Goal: Task Accomplishment & Management: Manage account settings

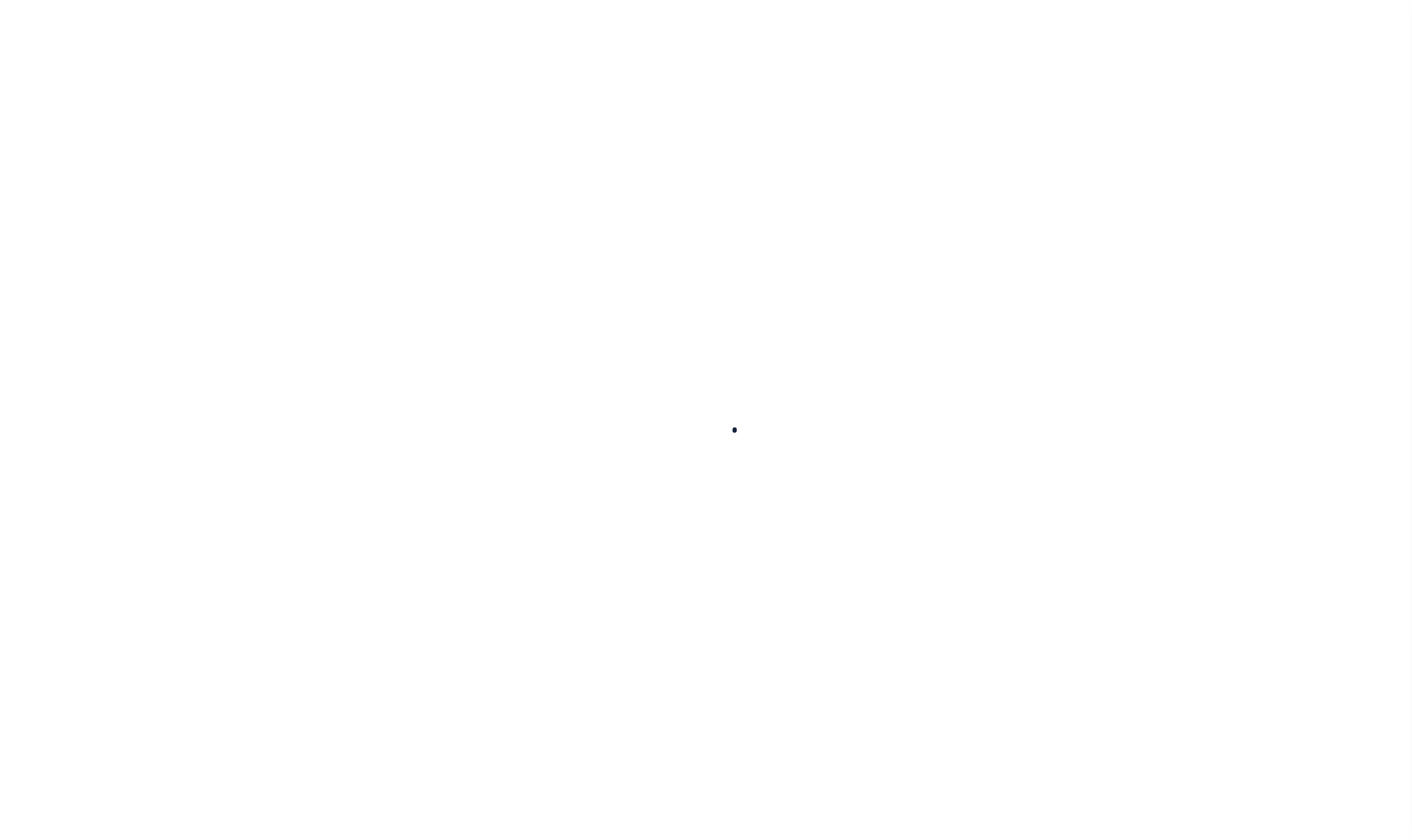
select select
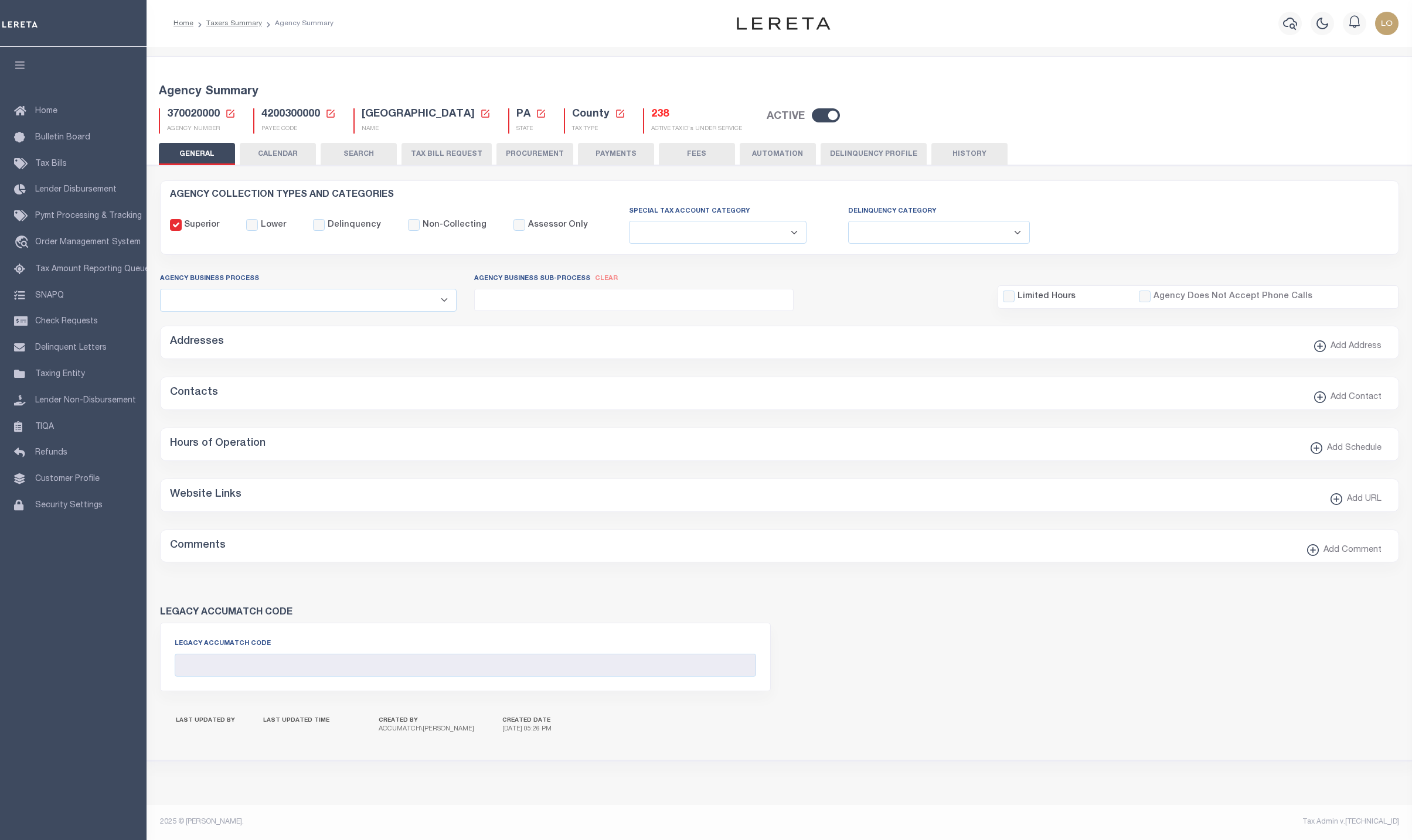
checkbox input "false"
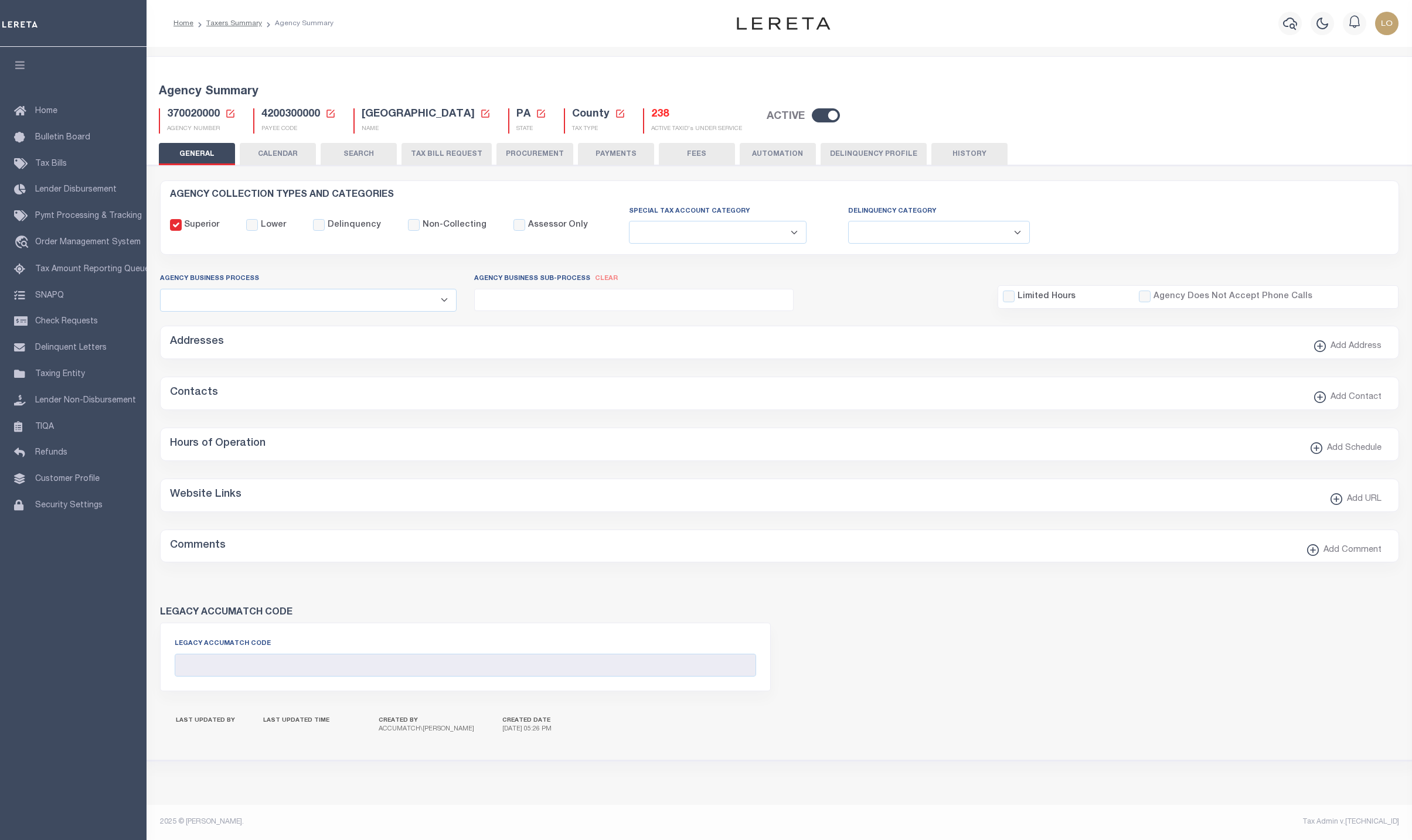
type input "4200300000"
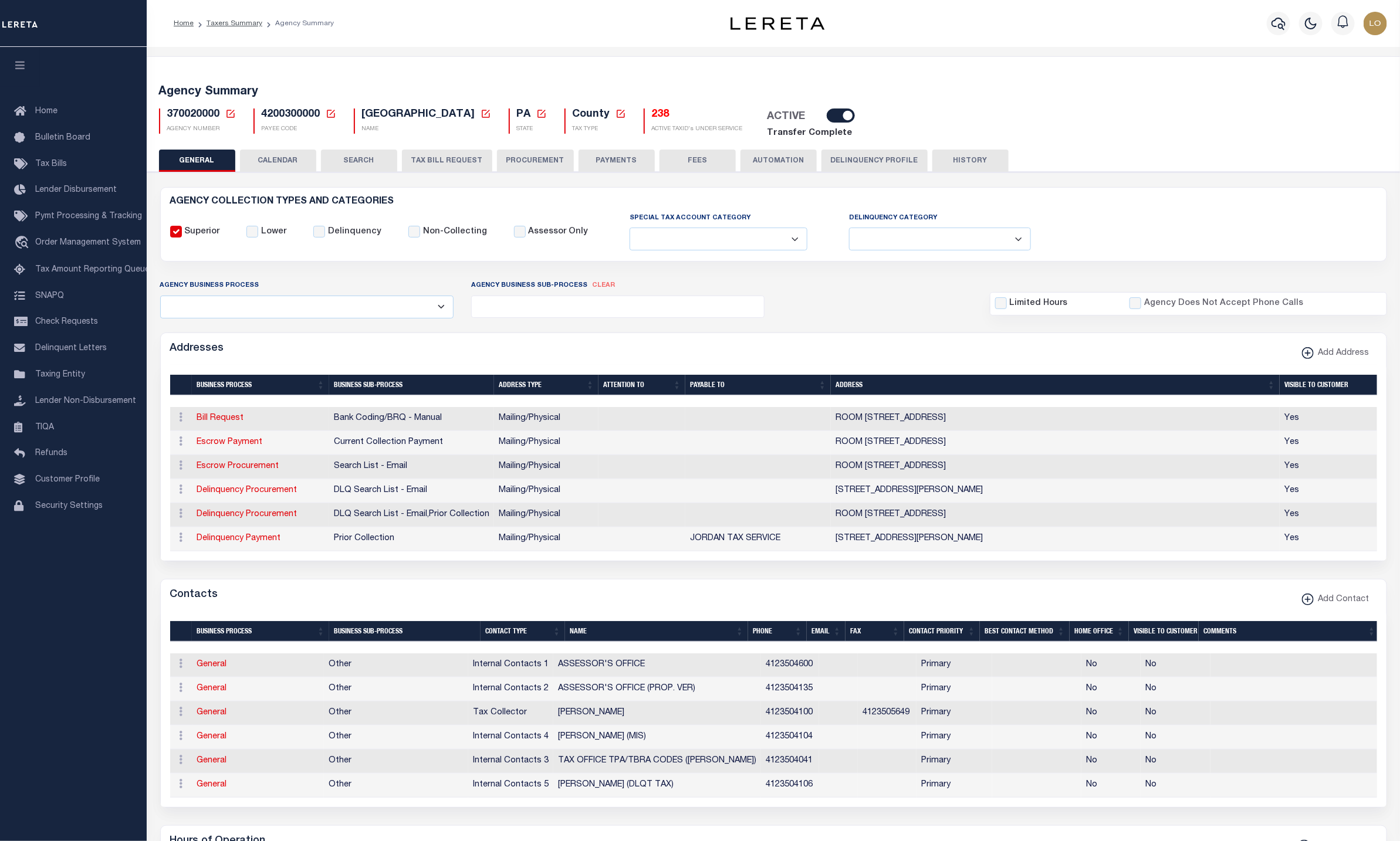
click at [234, 115] on icon at bounding box center [231, 113] width 9 height 9
click at [273, 147] on input "Agency Number" at bounding box center [369, 155] width 236 height 23
paste input "310321001"
type input "310321001"
click at [471, 189] on button "Ok" at bounding box center [458, 187] width 59 height 22
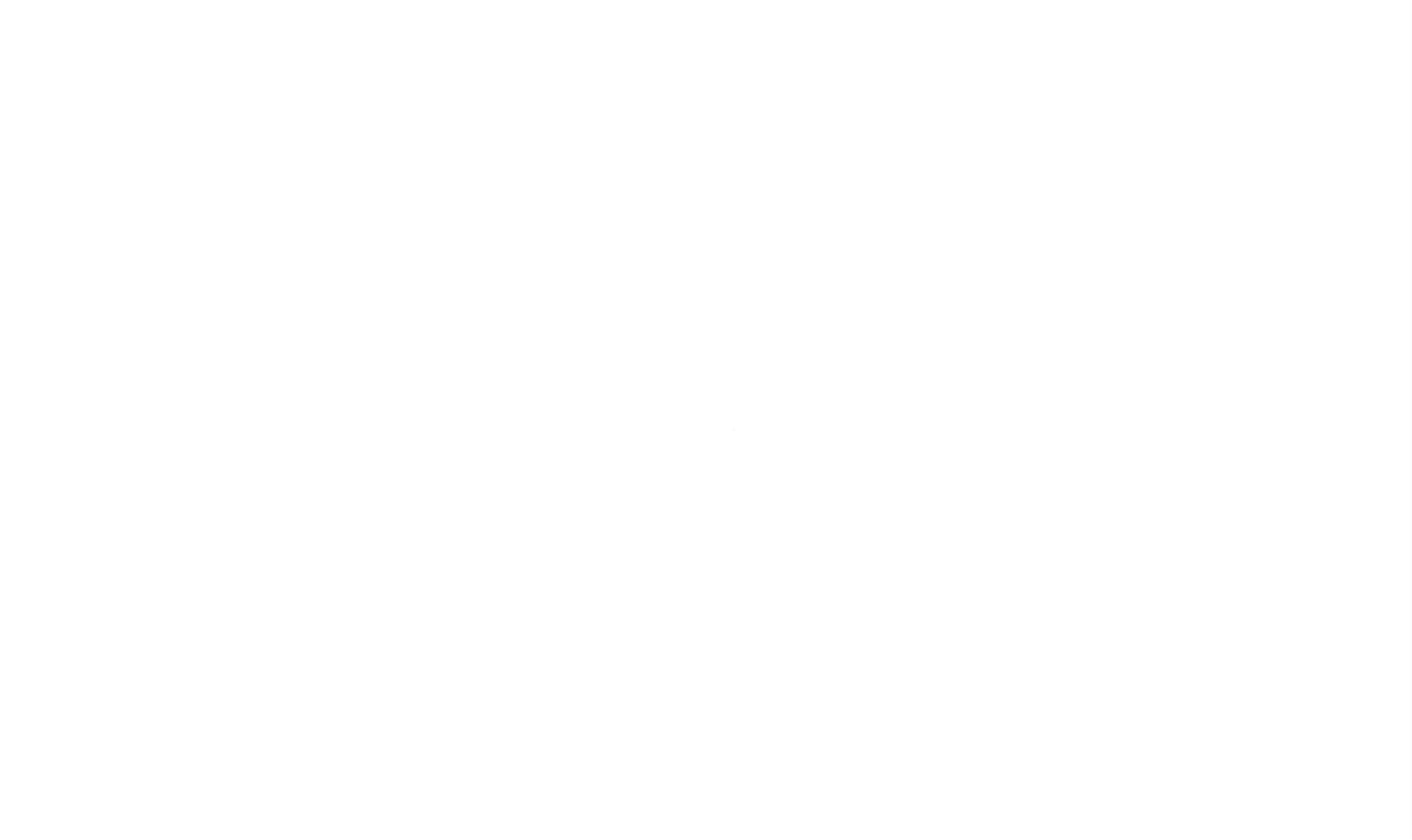
select select
checkbox input "false"
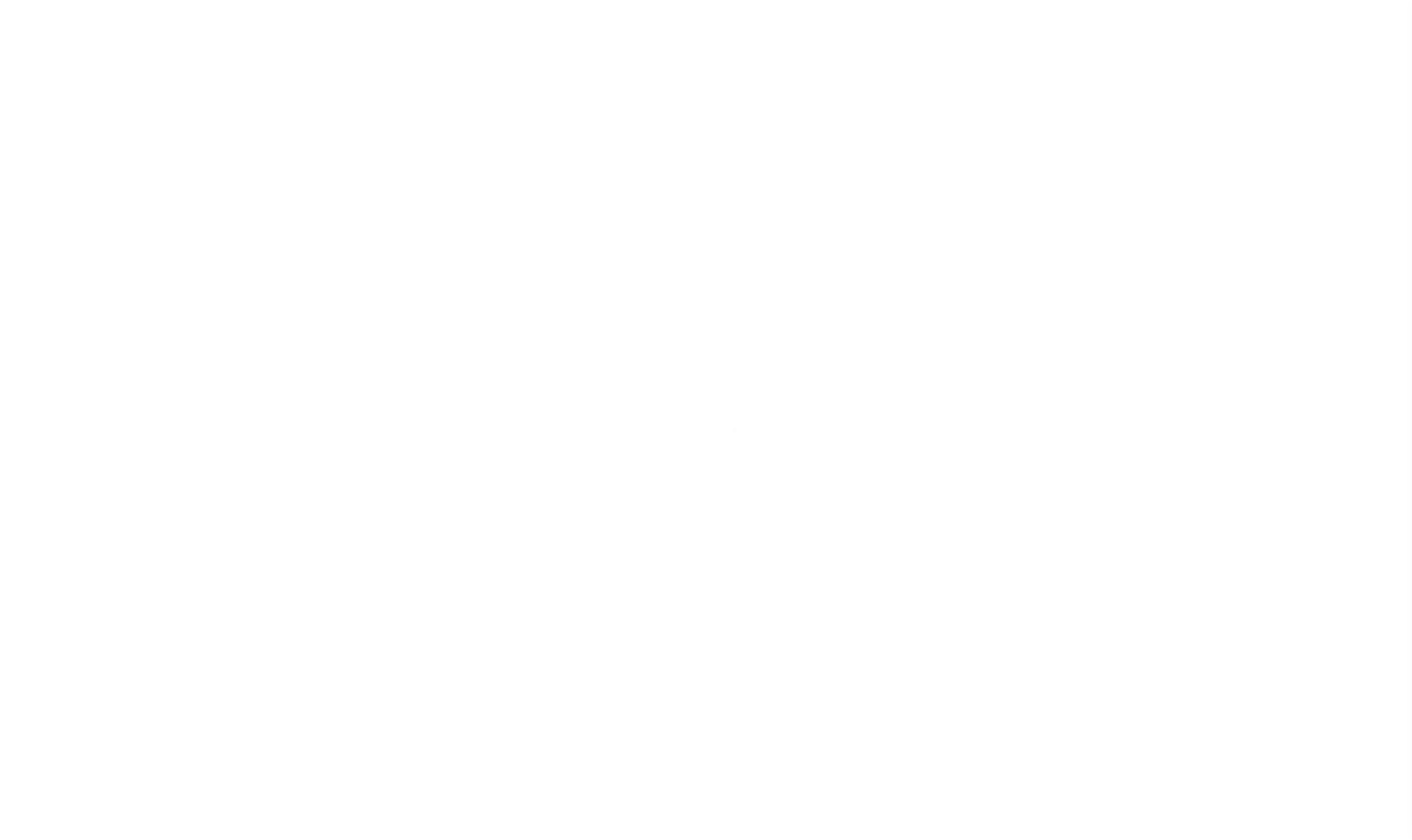
checkbox input "false"
type input "3606316009"
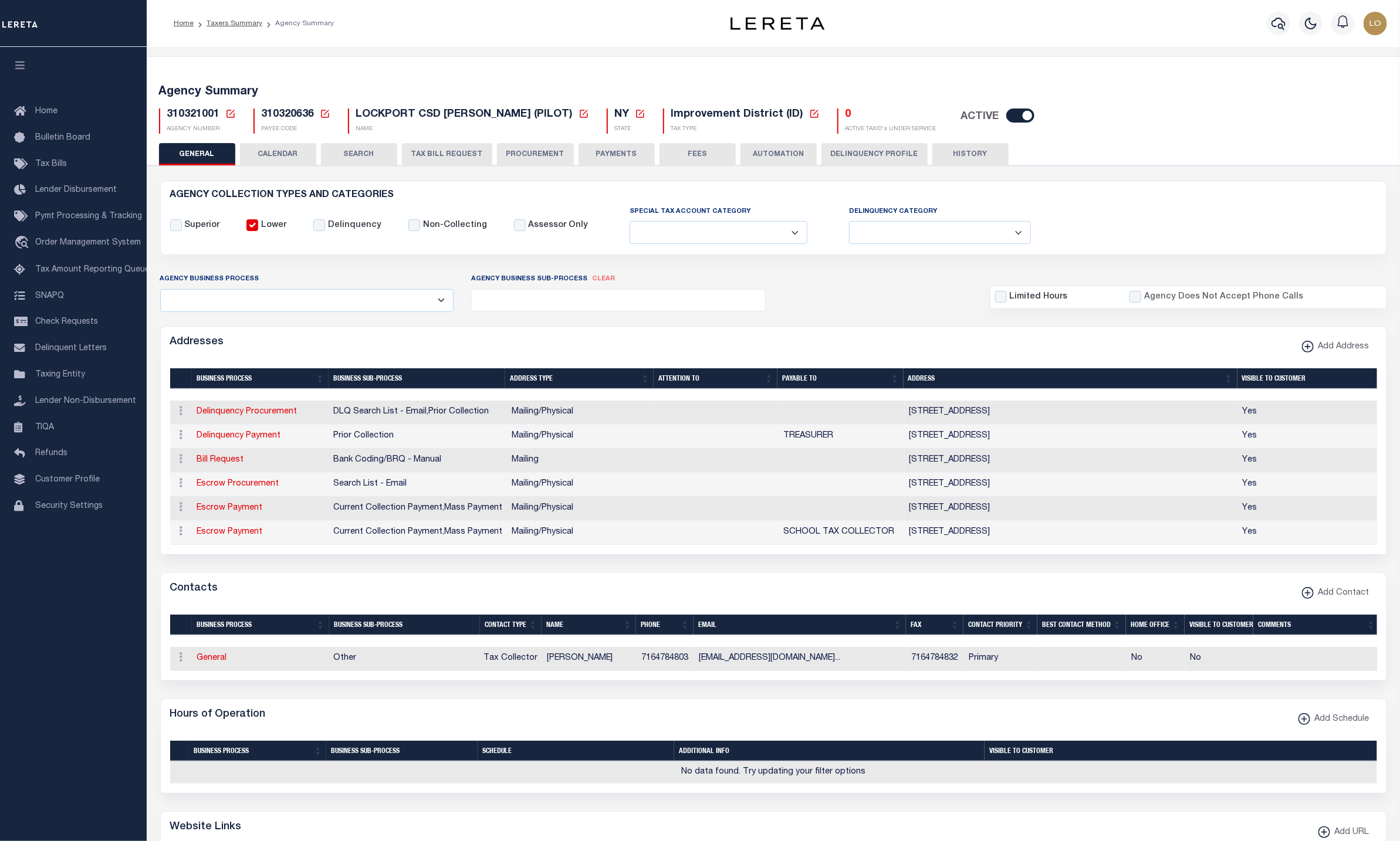
click at [624, 155] on button "PAYMENTS" at bounding box center [617, 154] width 76 height 23
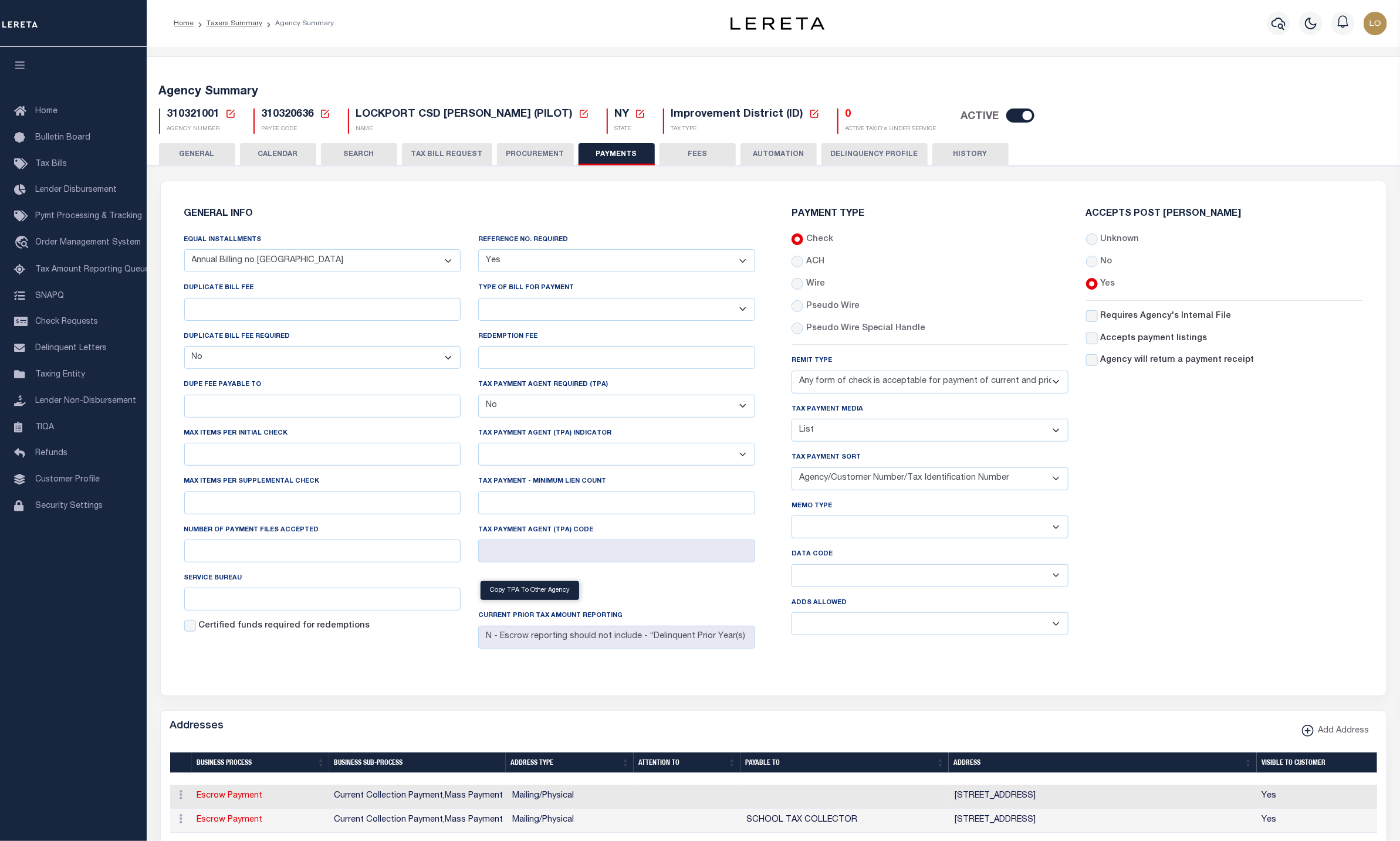
click at [835, 155] on button "Delinquency Profile" at bounding box center [874, 154] width 106 height 23
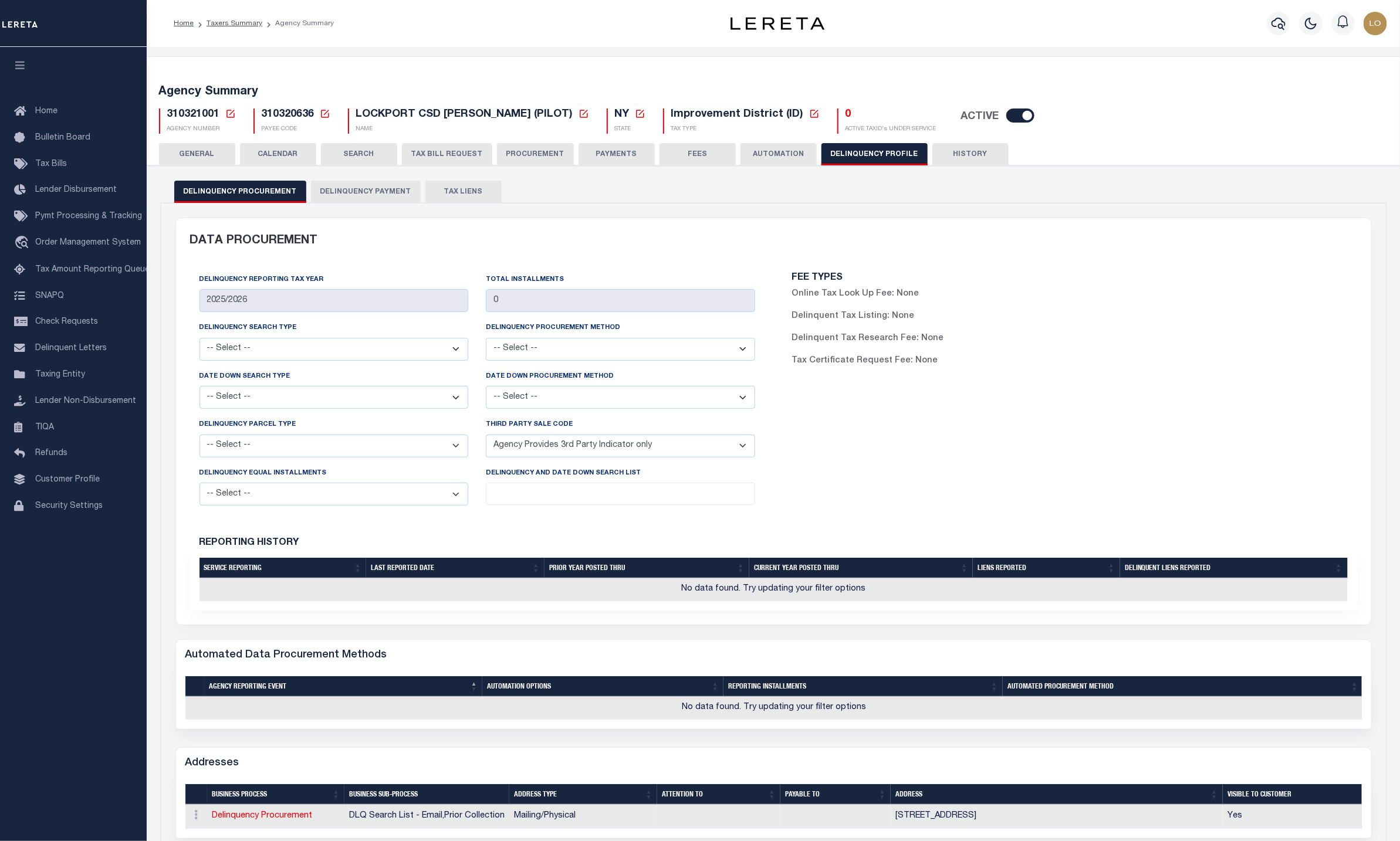
click at [343, 191] on button "Delinquency Payment" at bounding box center [365, 192] width 109 height 23
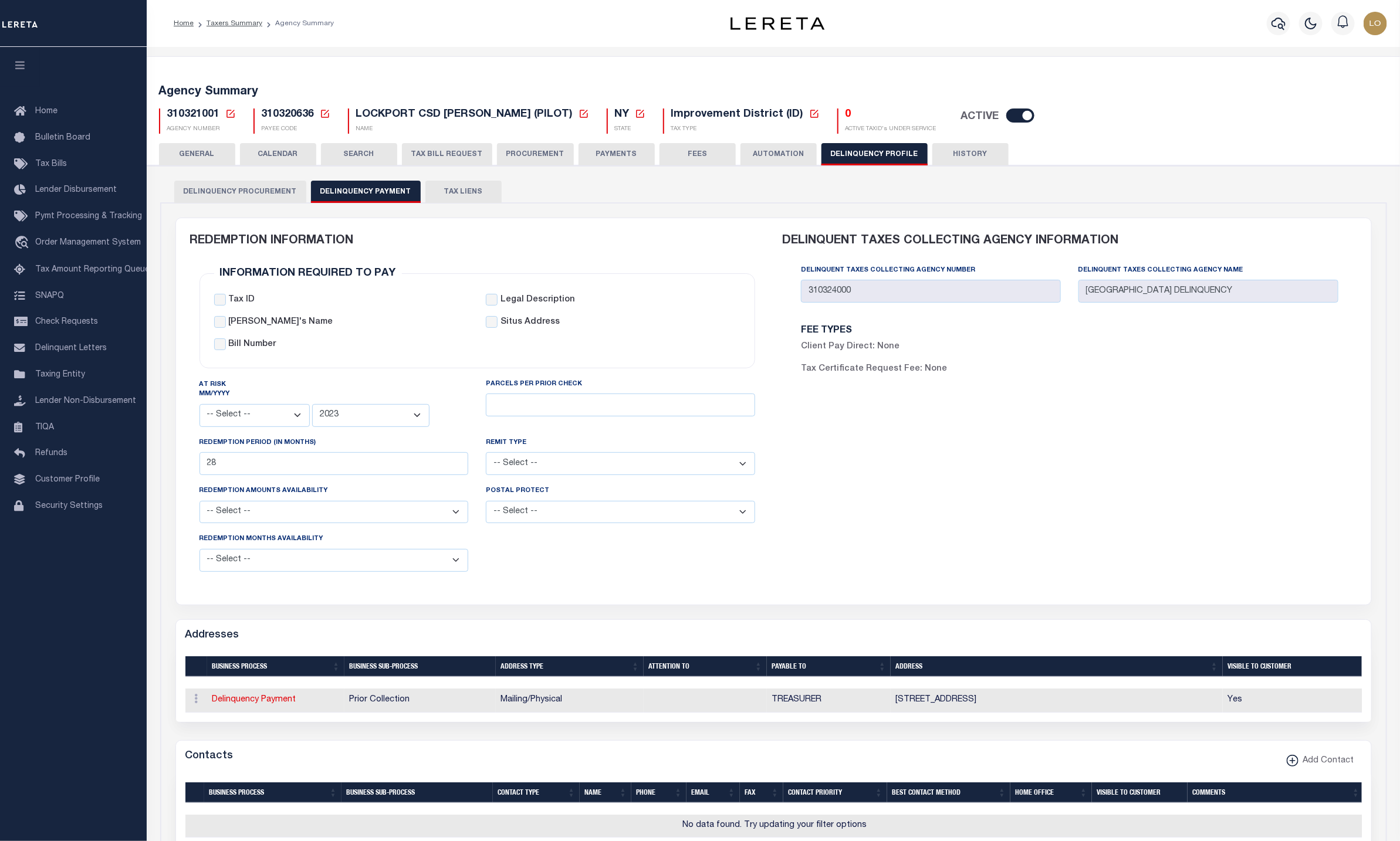
click at [326, 113] on icon at bounding box center [325, 114] width 11 height 11
click at [392, 154] on input "Payee Code" at bounding box center [415, 155] width 140 height 23
paste input "3606300000"
type input "3606300000"
click at [463, 191] on button "Ok" at bounding box center [456, 187] width 59 height 22
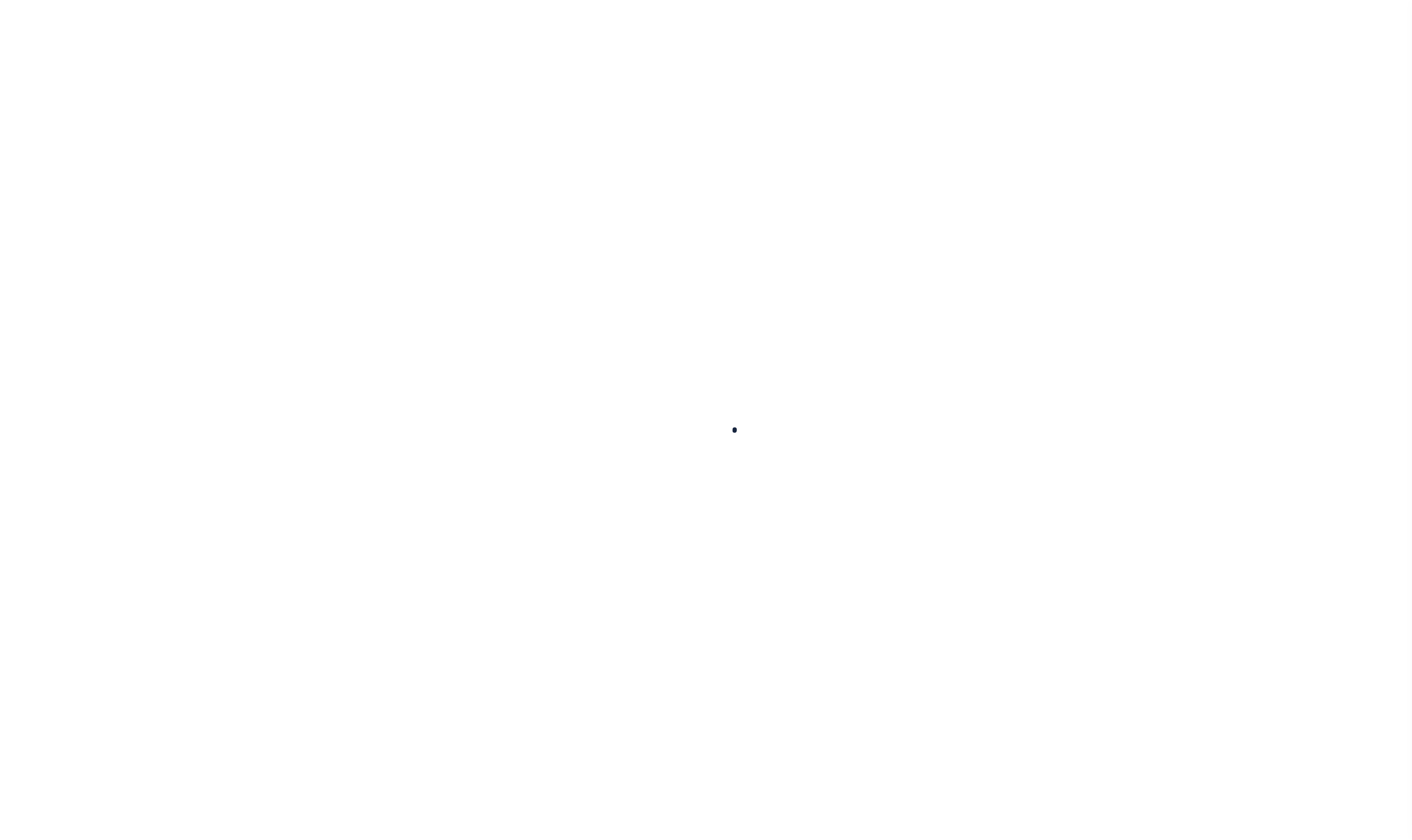
select select
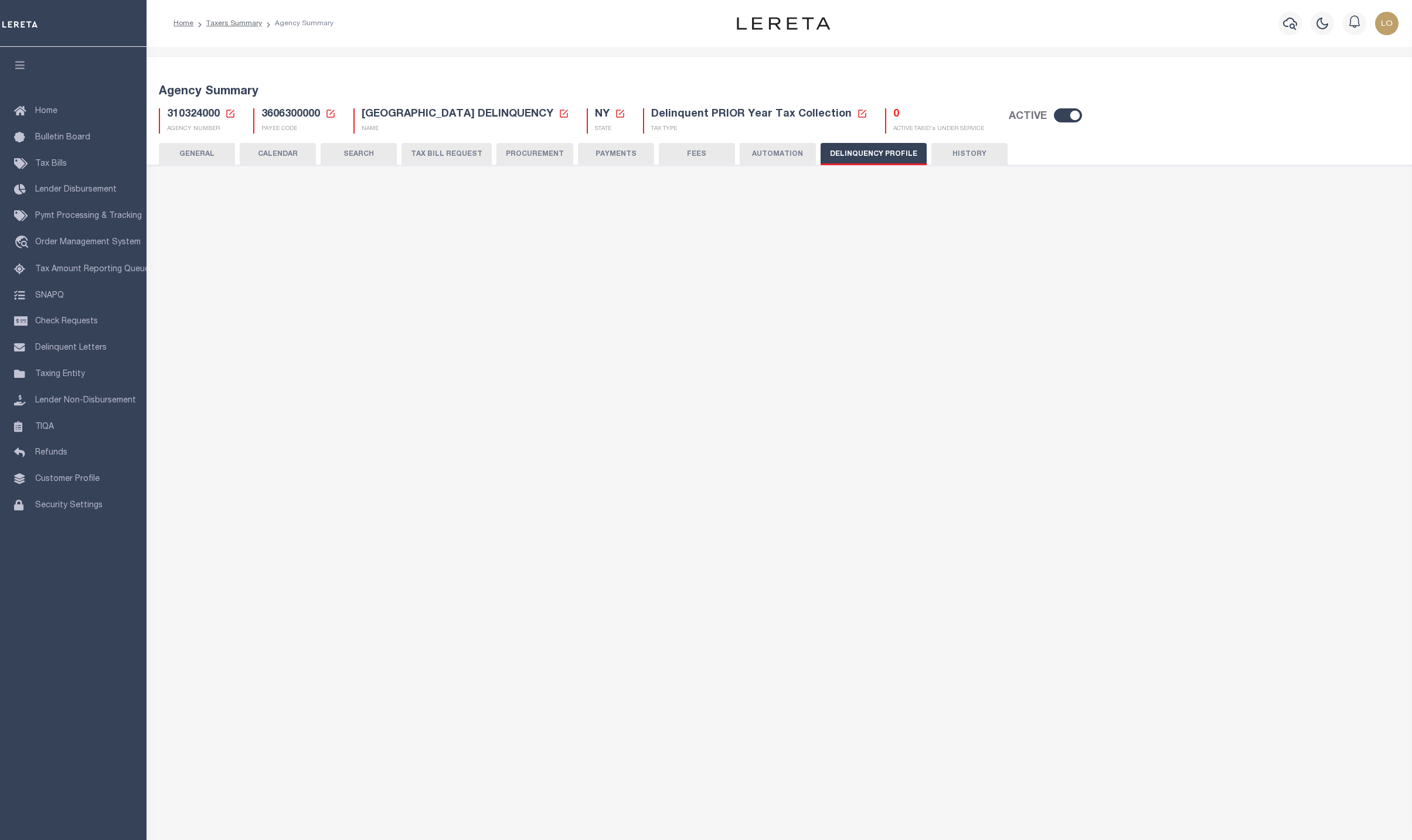
select select
select select "2023"
type input "24"
select select
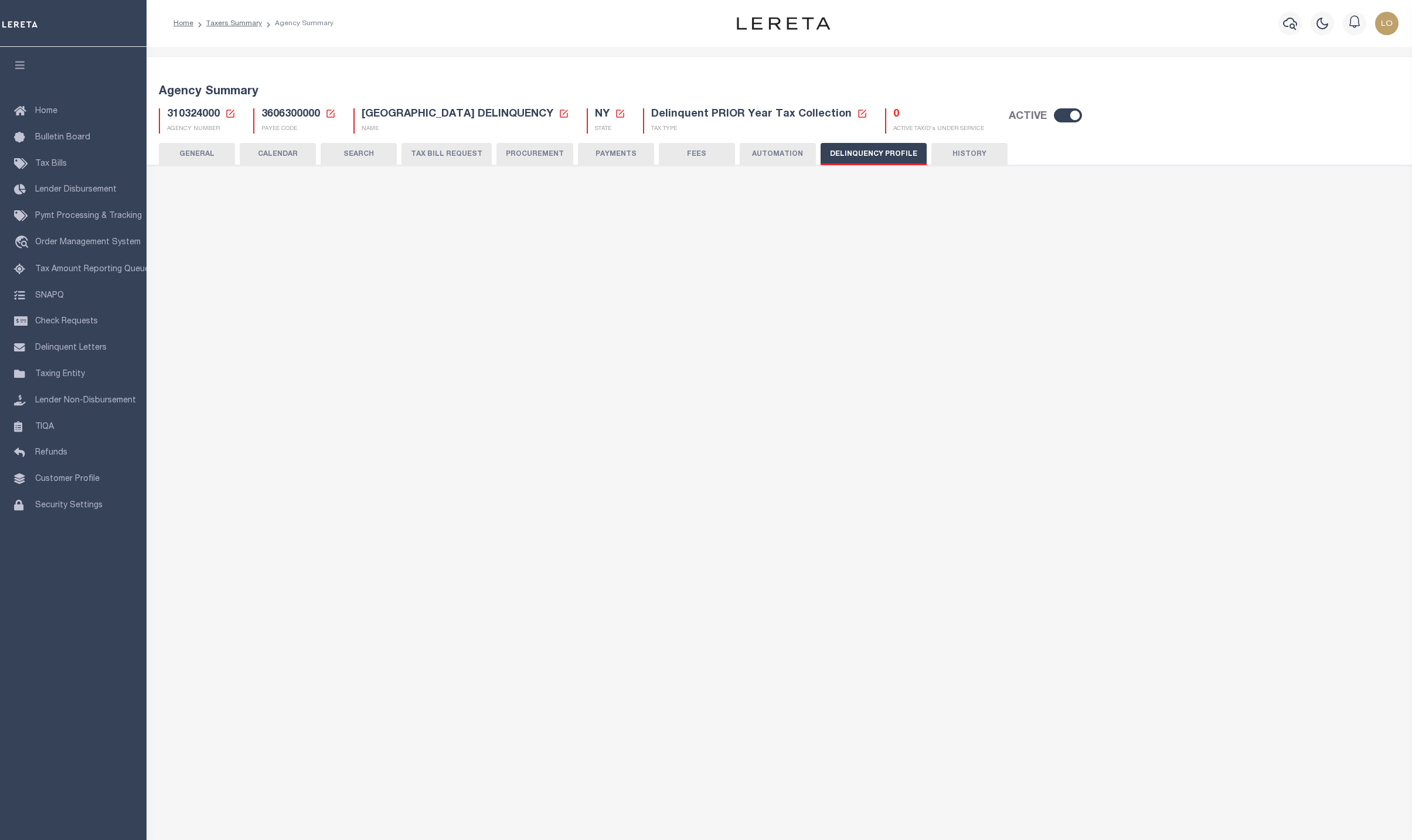
select select
type input "310324000"
type input "[GEOGRAPHIC_DATA] DELINQUENCY"
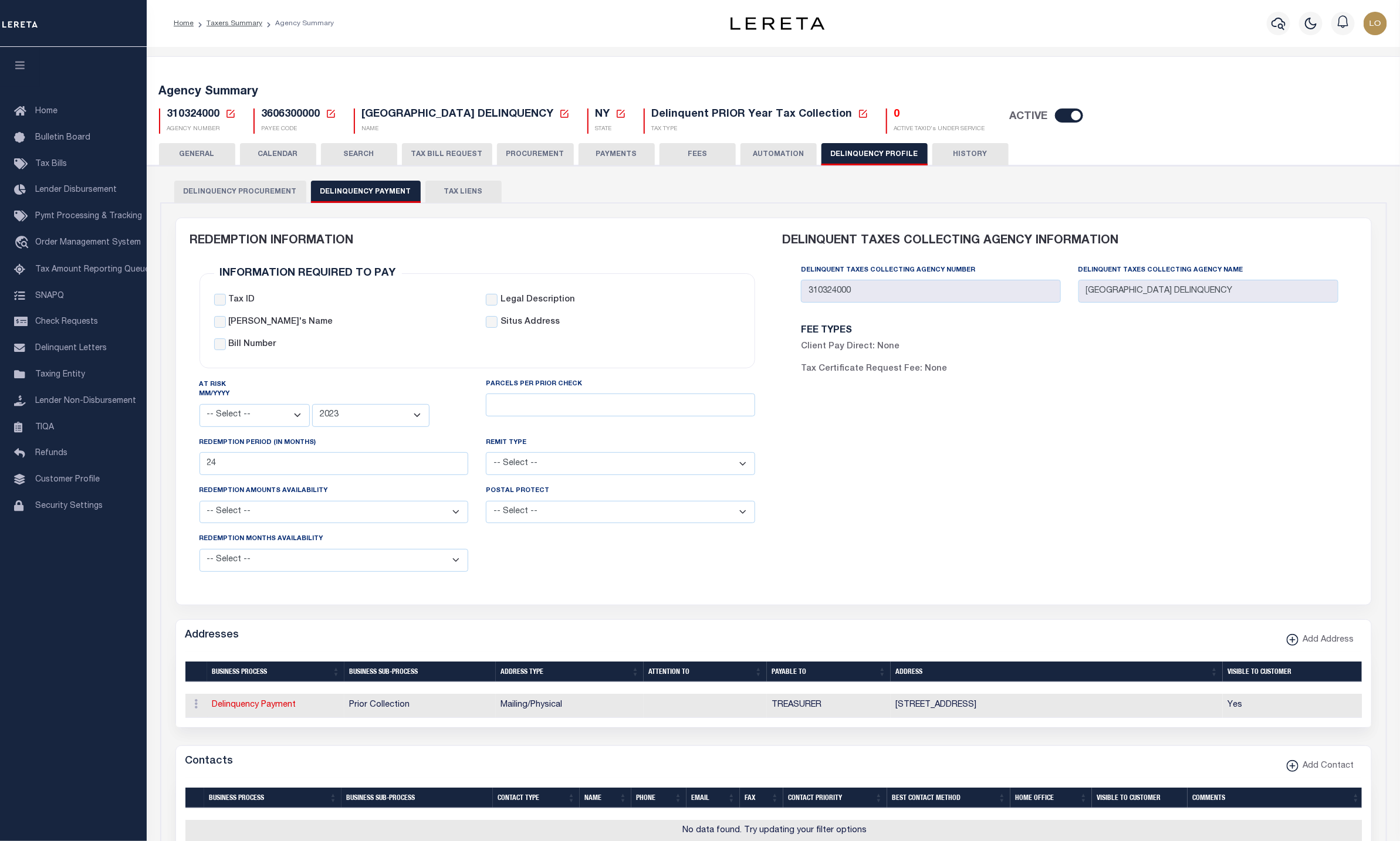
click at [232, 111] on icon at bounding box center [231, 114] width 11 height 11
click at [265, 153] on input "Agency Number" at bounding box center [369, 155] width 236 height 23
paste input "010372207"
type input "010372207"
click at [440, 189] on button "Ok" at bounding box center [458, 187] width 59 height 22
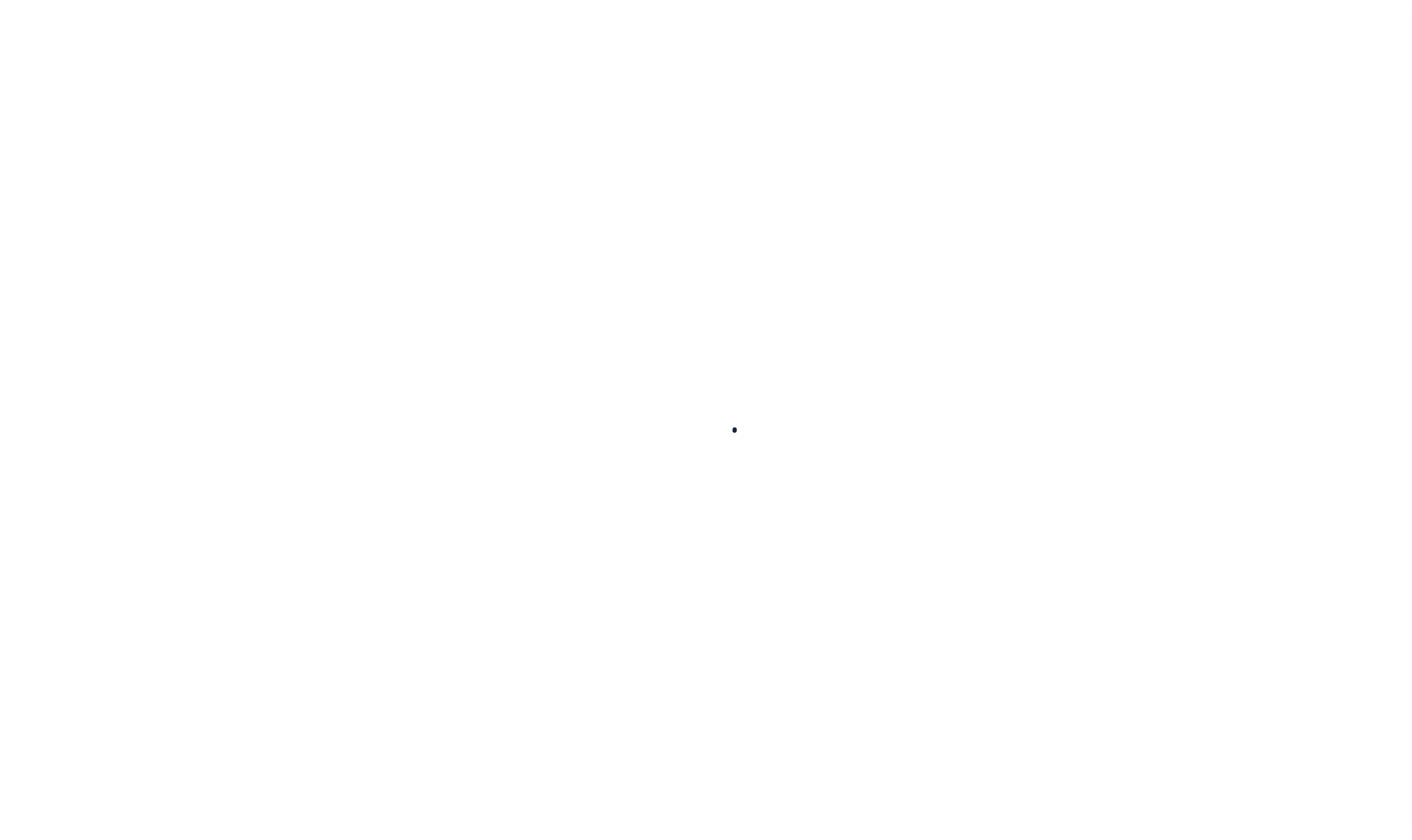
select select
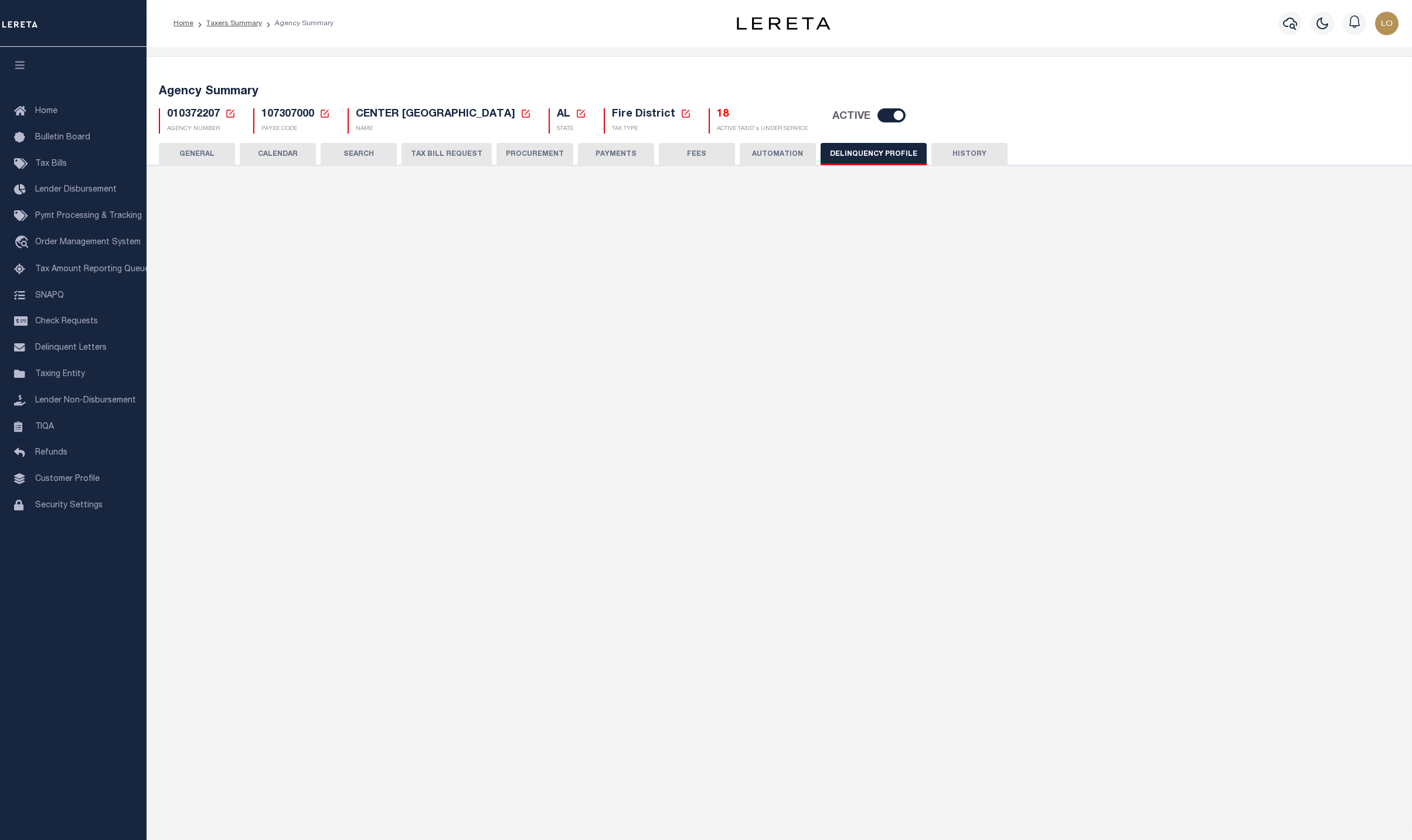
select select
select select "2022"
type input "1"
type input "3"
select select
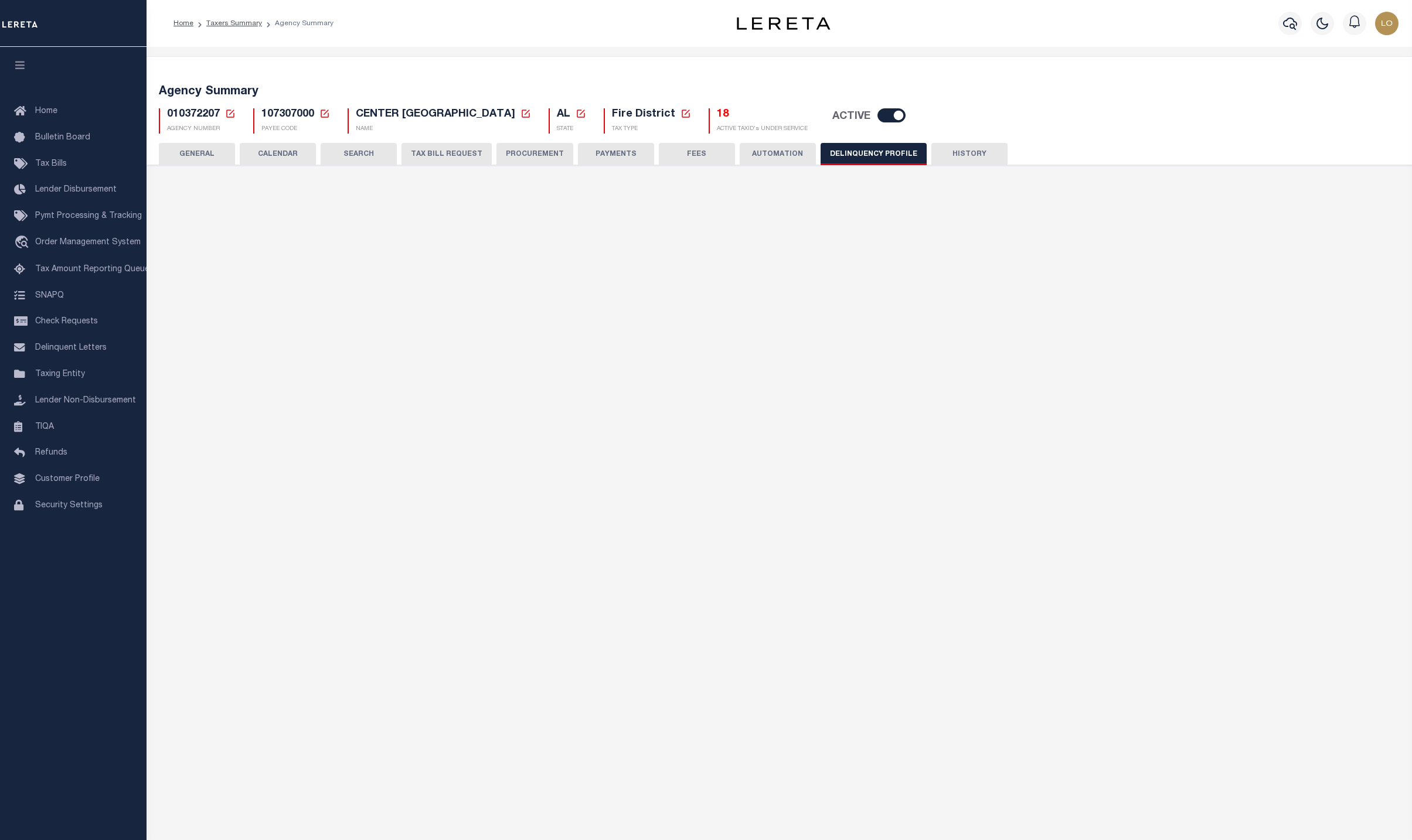
select select
type input "010370000"
type input "JEFFERSON COUNTY"
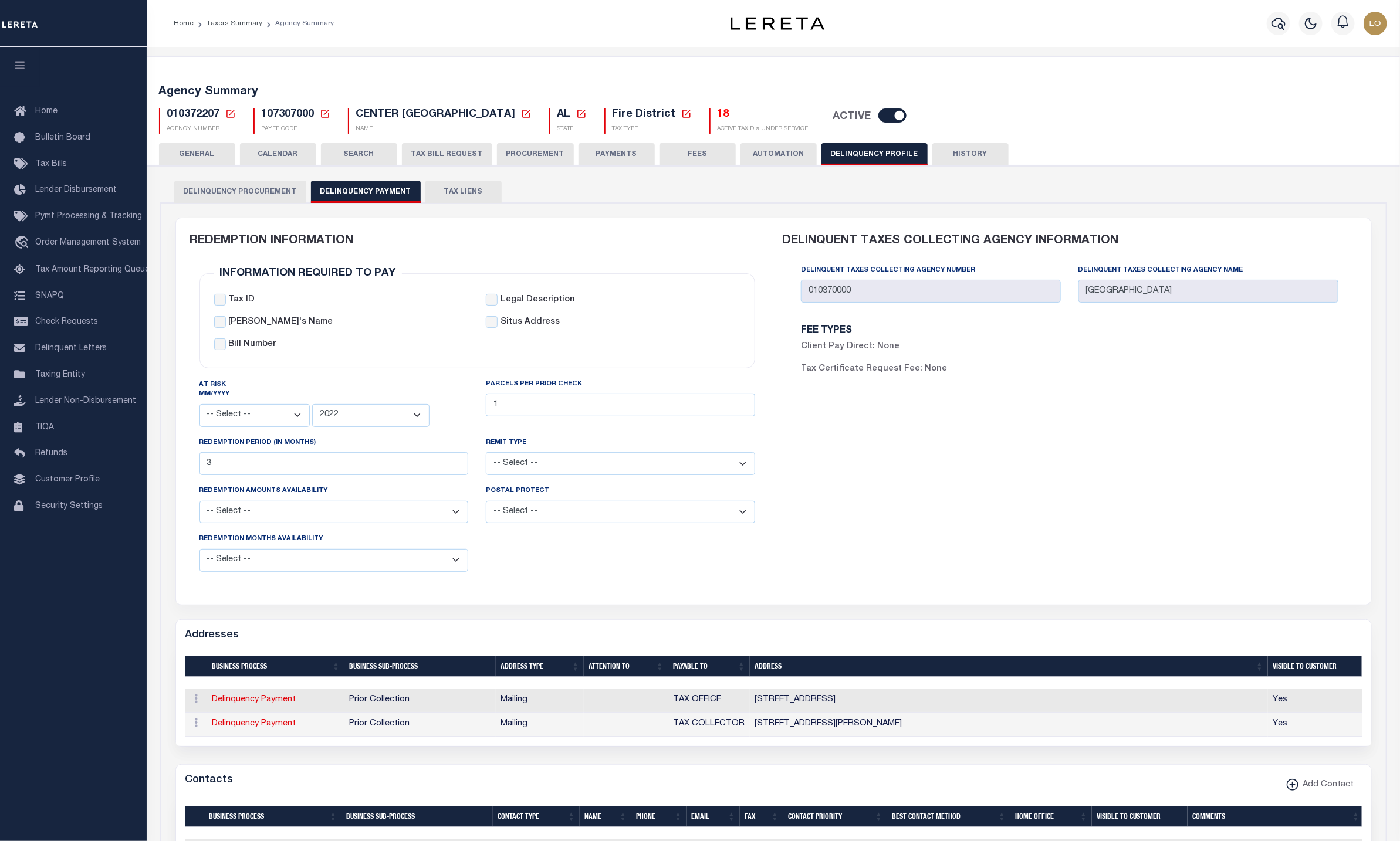
click at [204, 150] on button "GENERAL" at bounding box center [197, 154] width 76 height 23
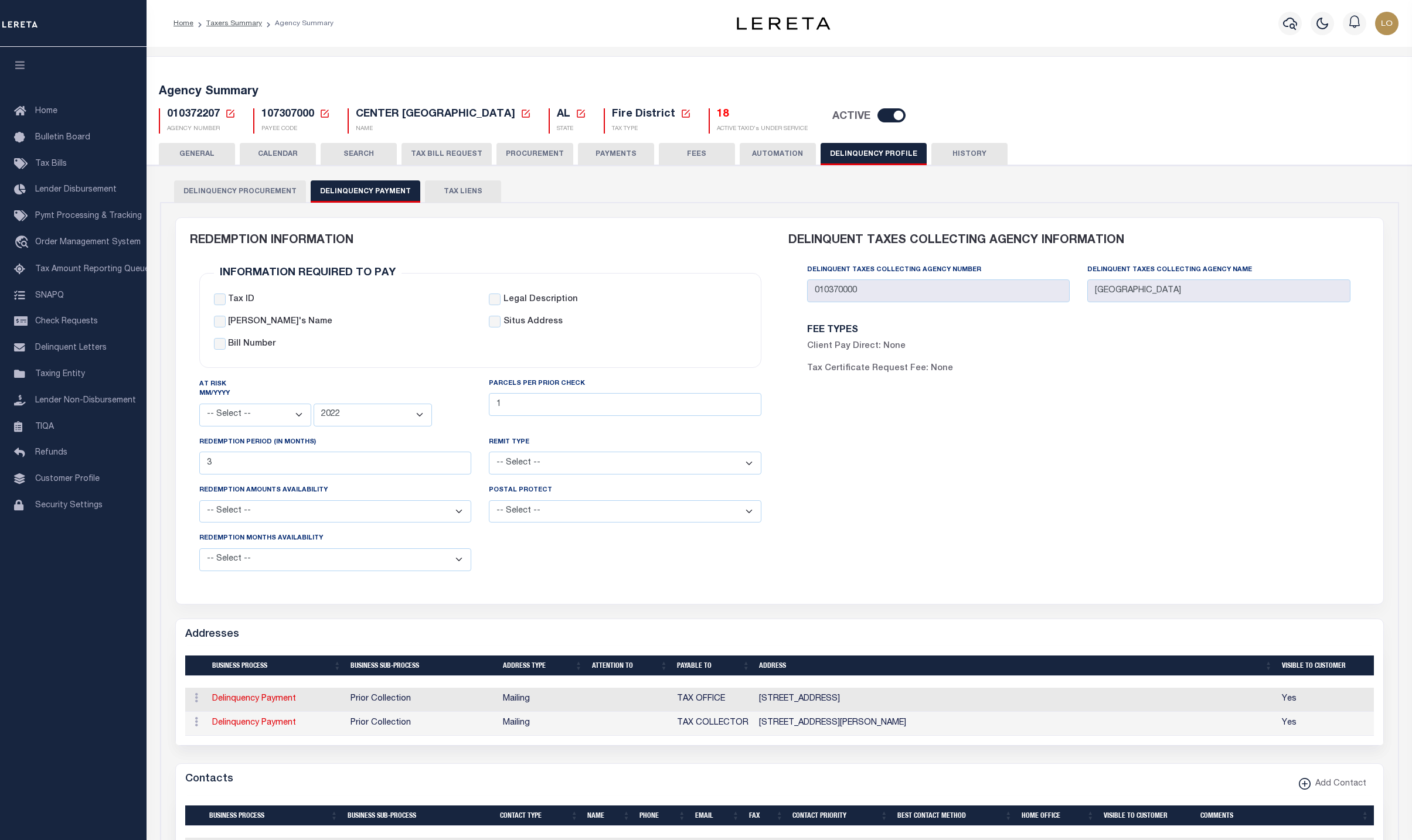
select select
select select "2022"
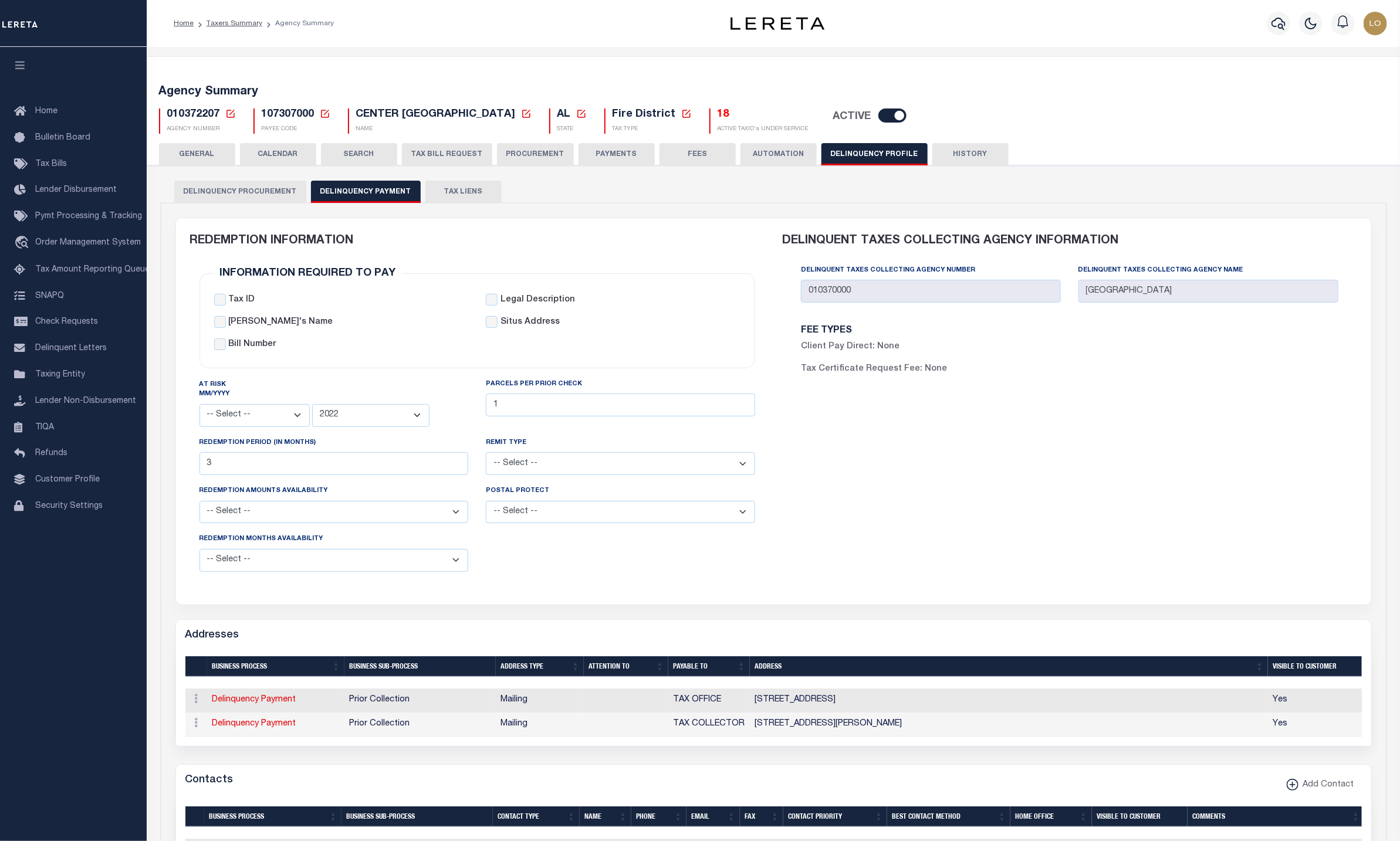
click at [187, 152] on button "GENERAL" at bounding box center [197, 154] width 76 height 23
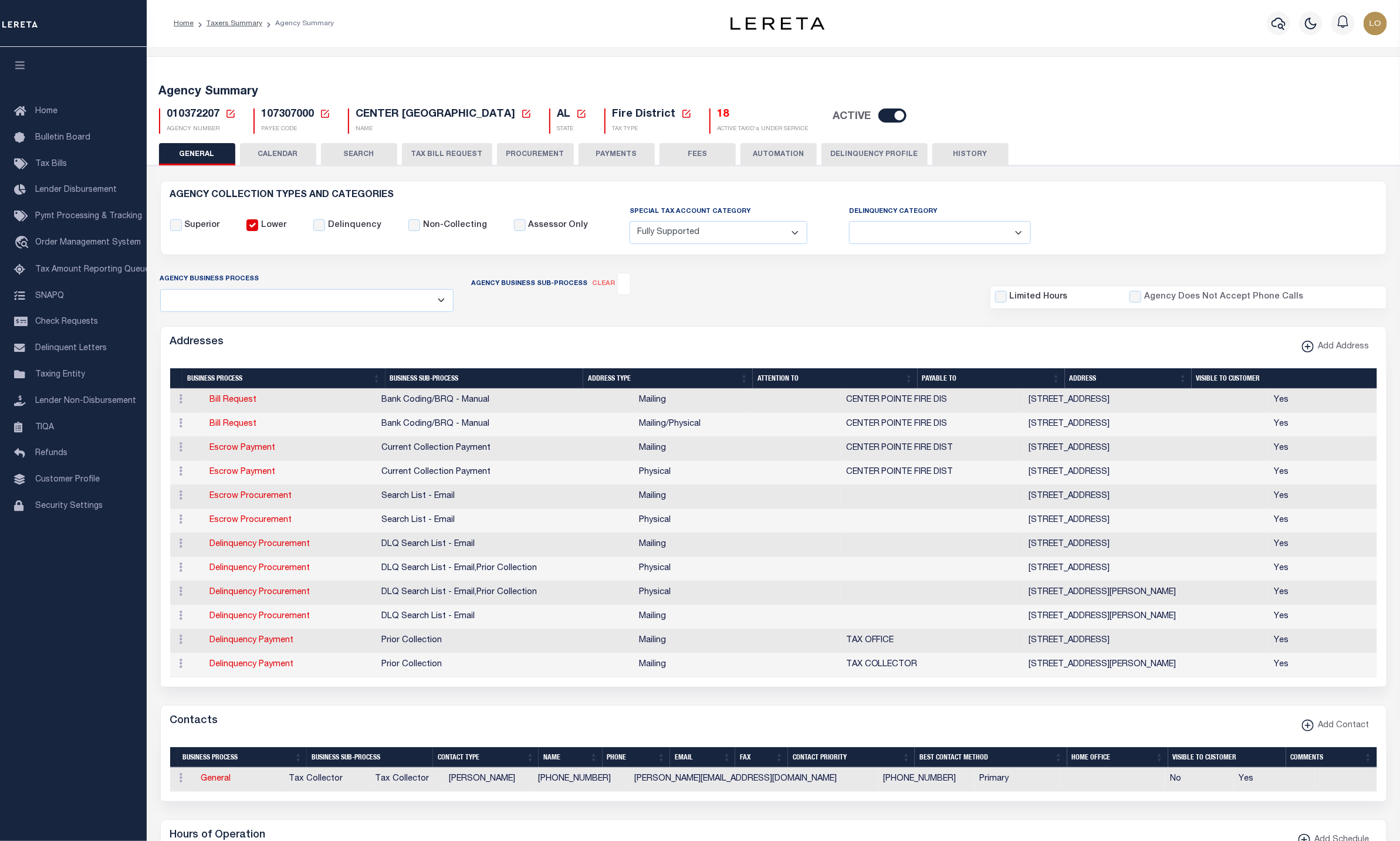
click at [469, 432] on td "Bank Coding/BRQ - Manual" at bounding box center [505, 425] width 258 height 24
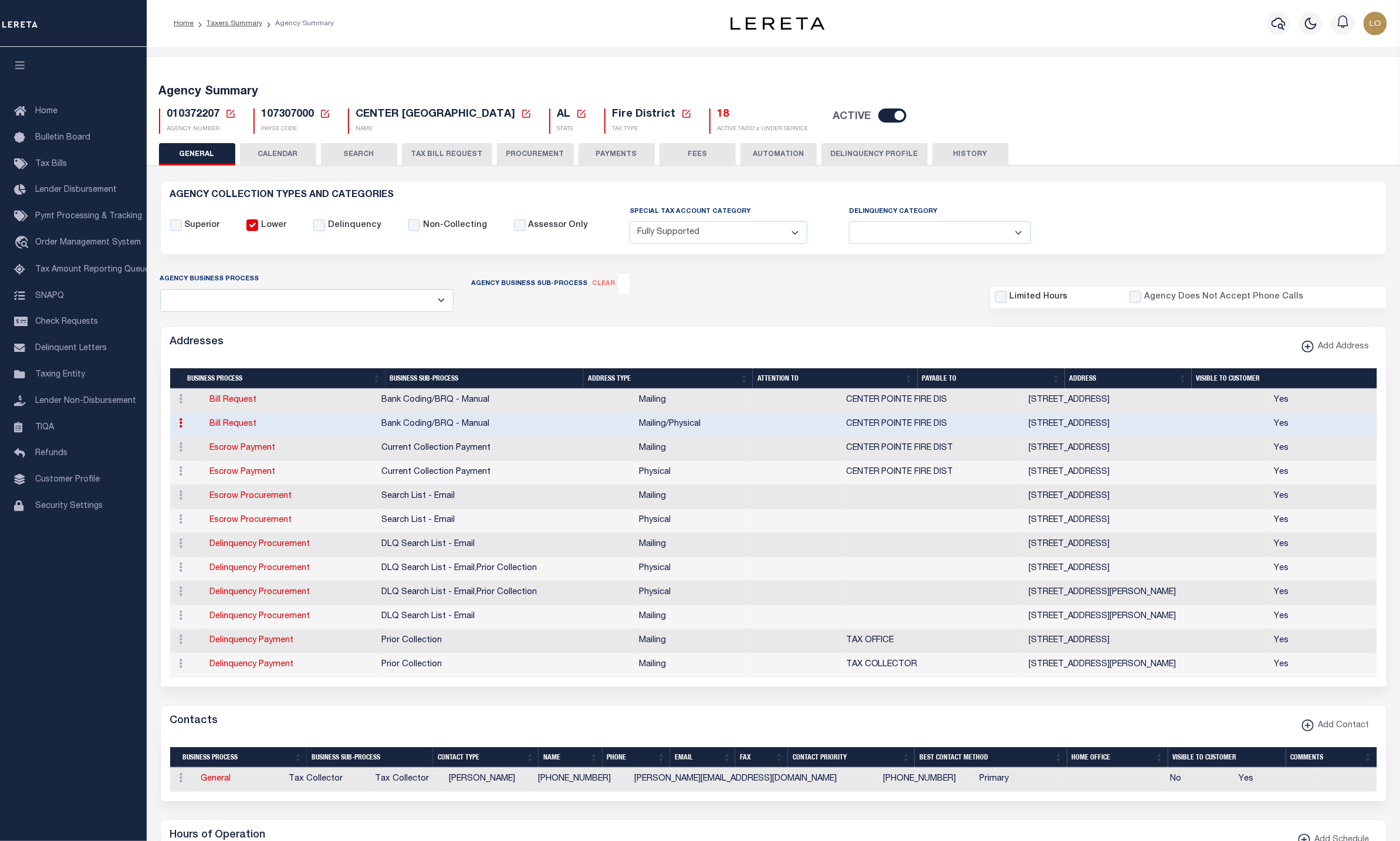
click at [474, 481] on td "Current Collection Payment" at bounding box center [505, 473] width 258 height 24
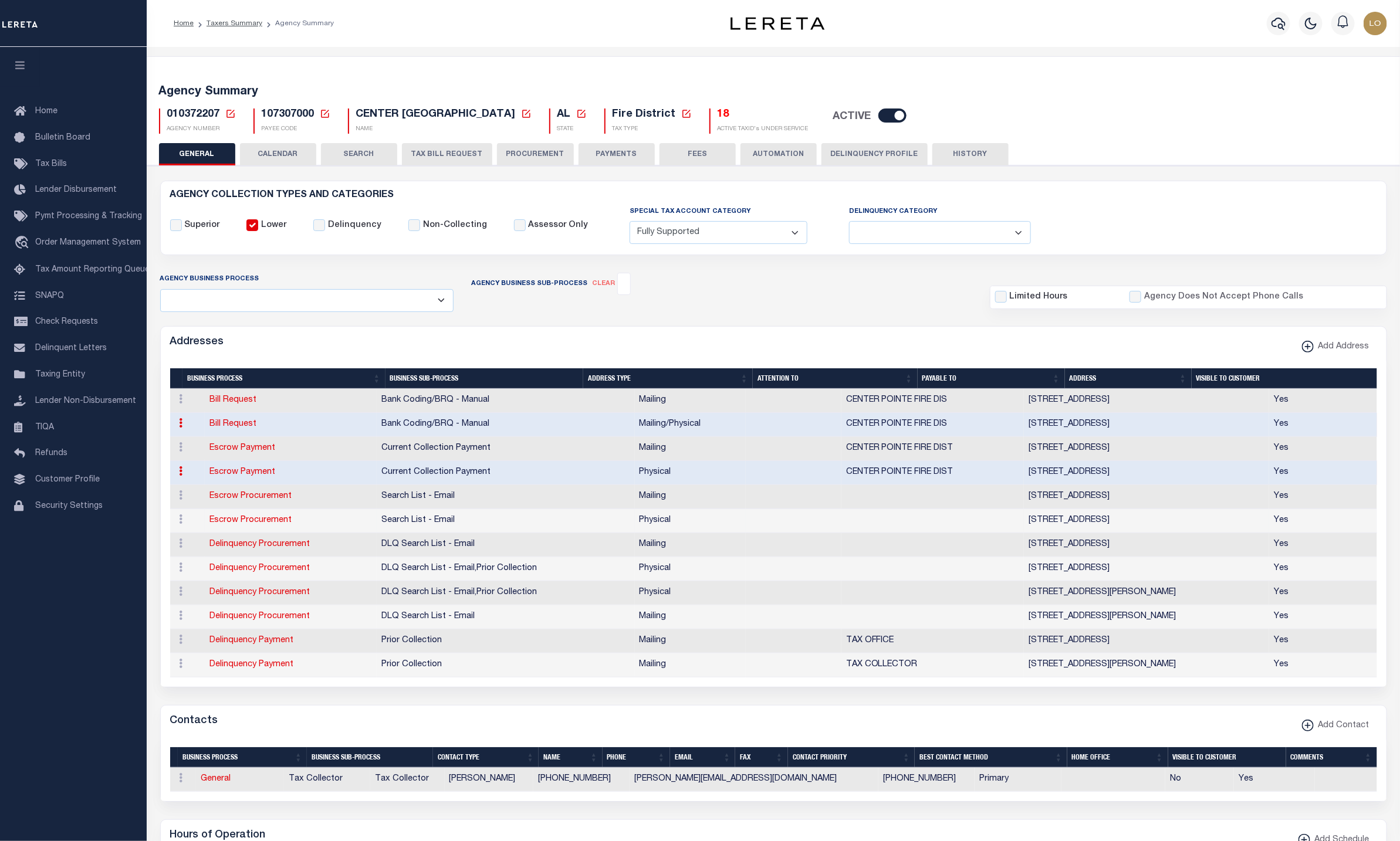
click at [470, 528] on td "Search List - Email" at bounding box center [505, 521] width 258 height 24
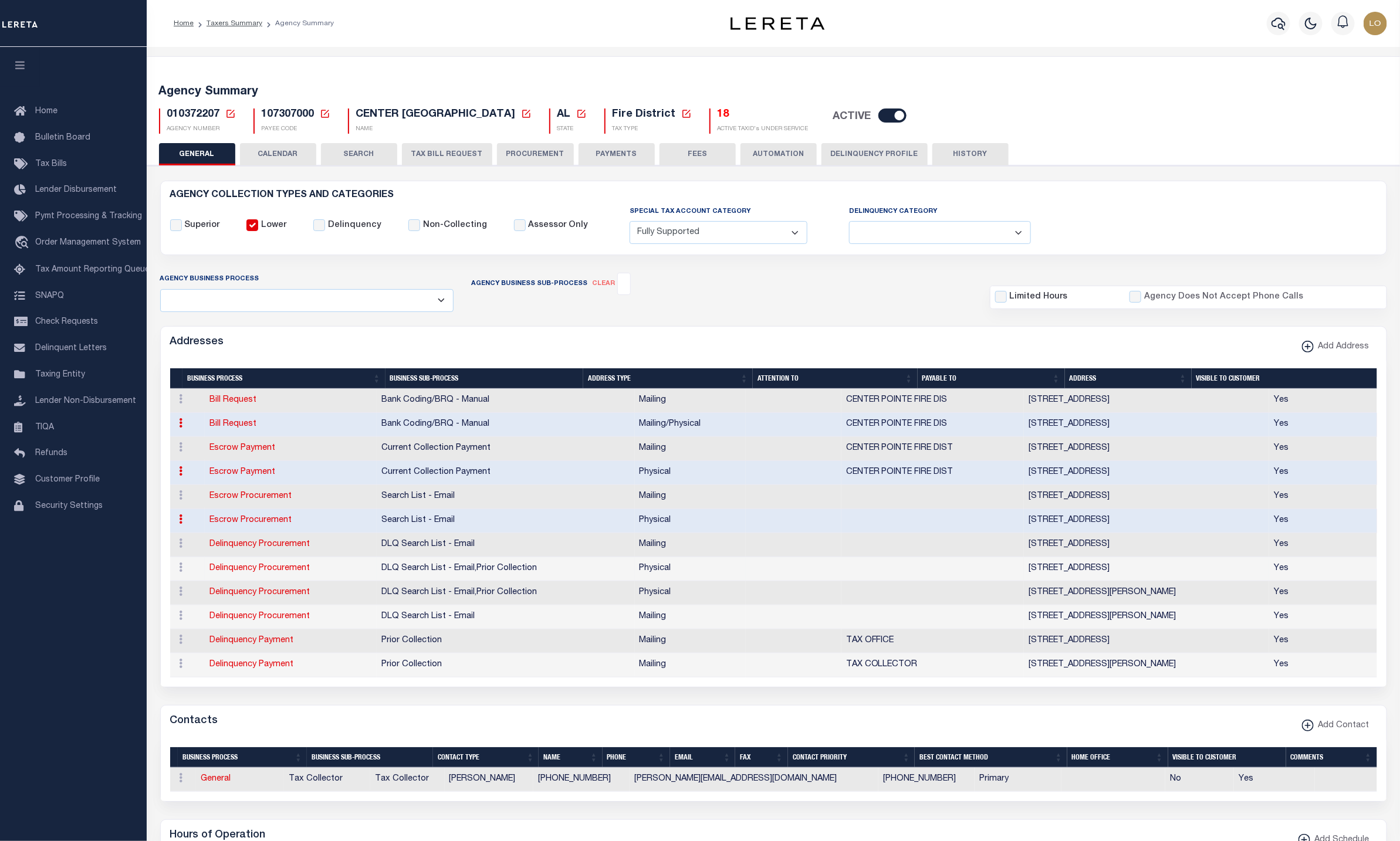
click at [500, 579] on td "DLQ Search List - Email , Prior Collection" at bounding box center [505, 569] width 258 height 24
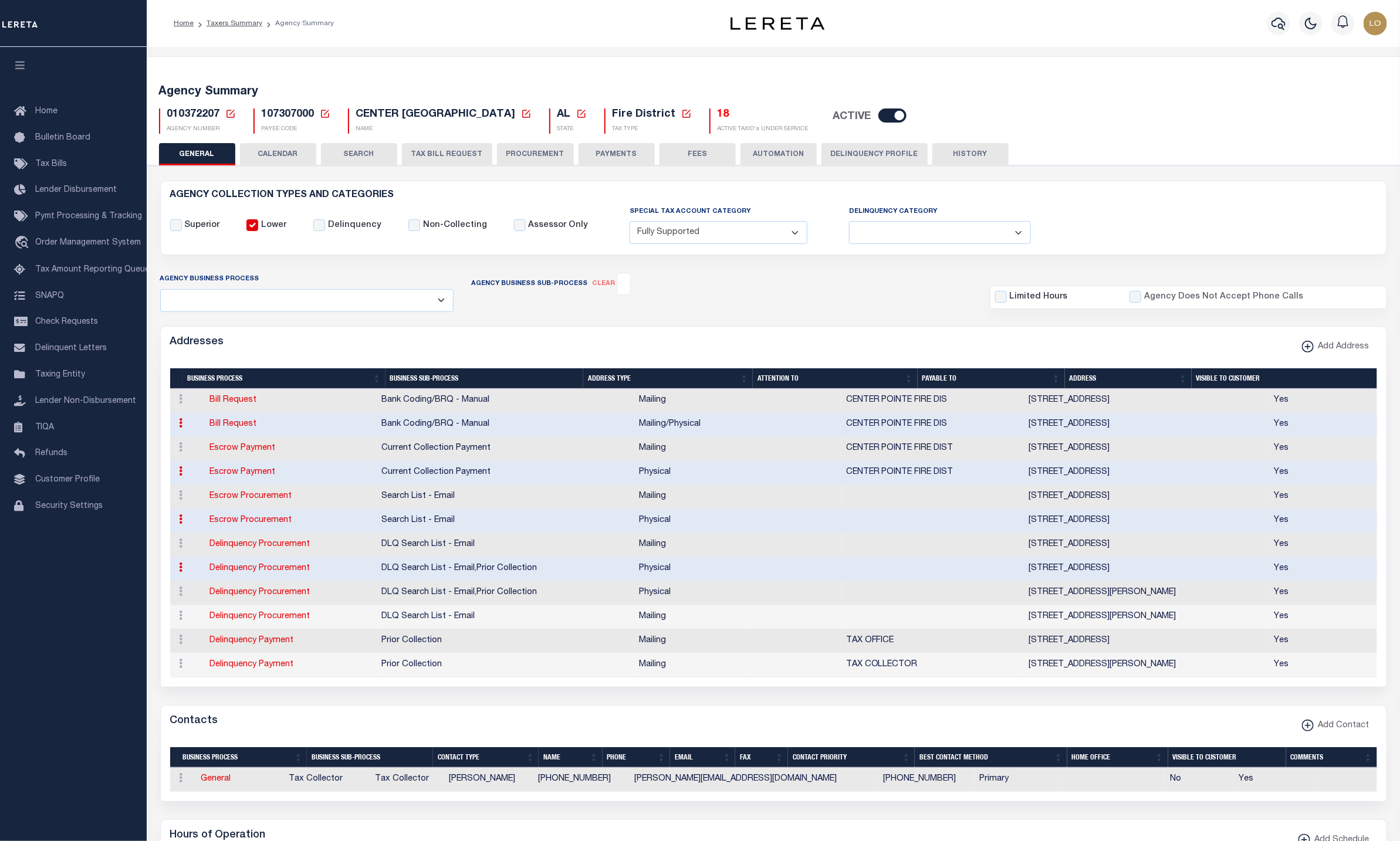
click at [496, 628] on td "DLQ Search List - Email" at bounding box center [505, 617] width 258 height 24
click at [488, 678] on td "Prior Collection" at bounding box center [505, 666] width 258 height 24
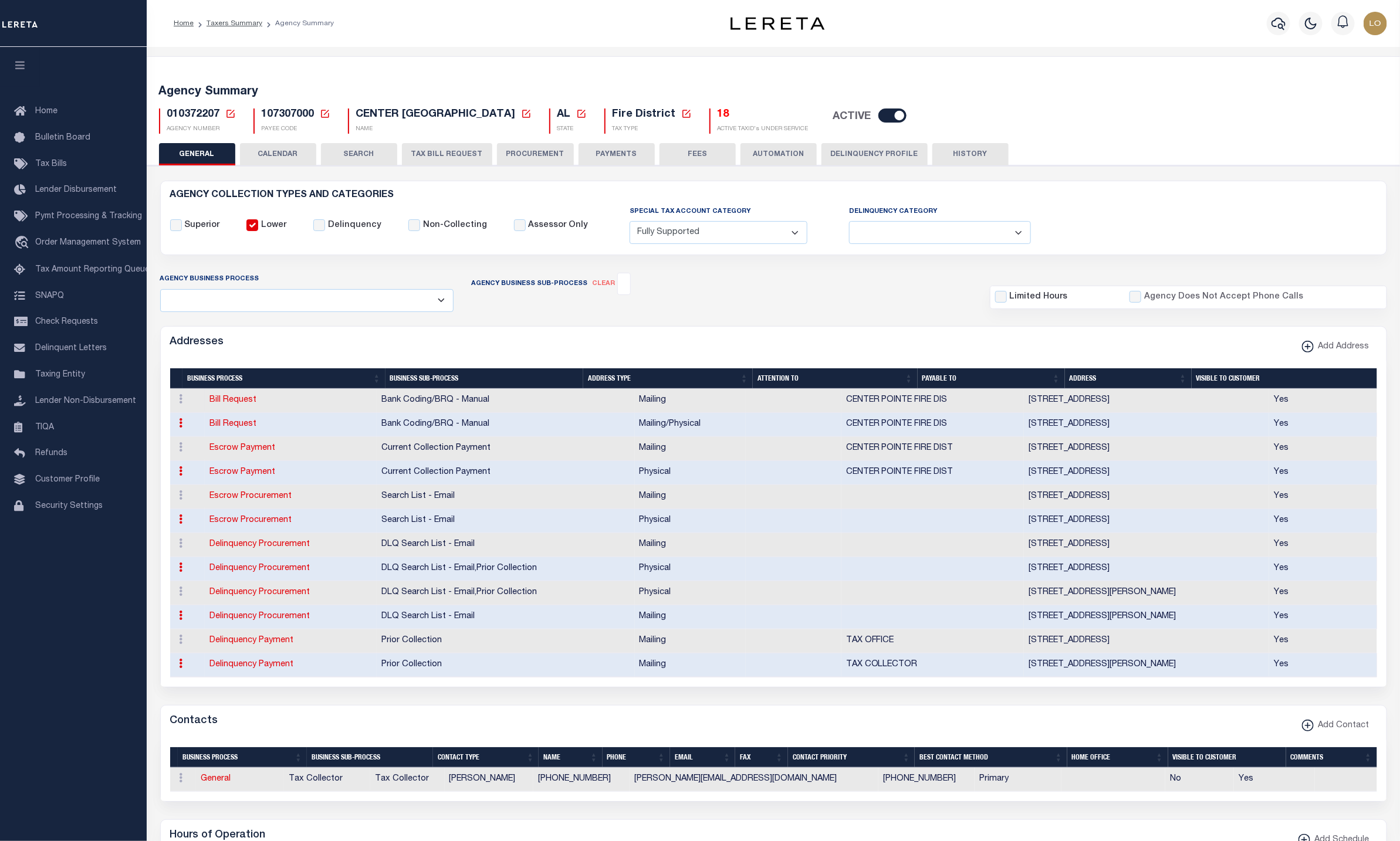
click at [1072, 401] on td "[STREET_ADDRESS]" at bounding box center [1146, 401] width 245 height 24
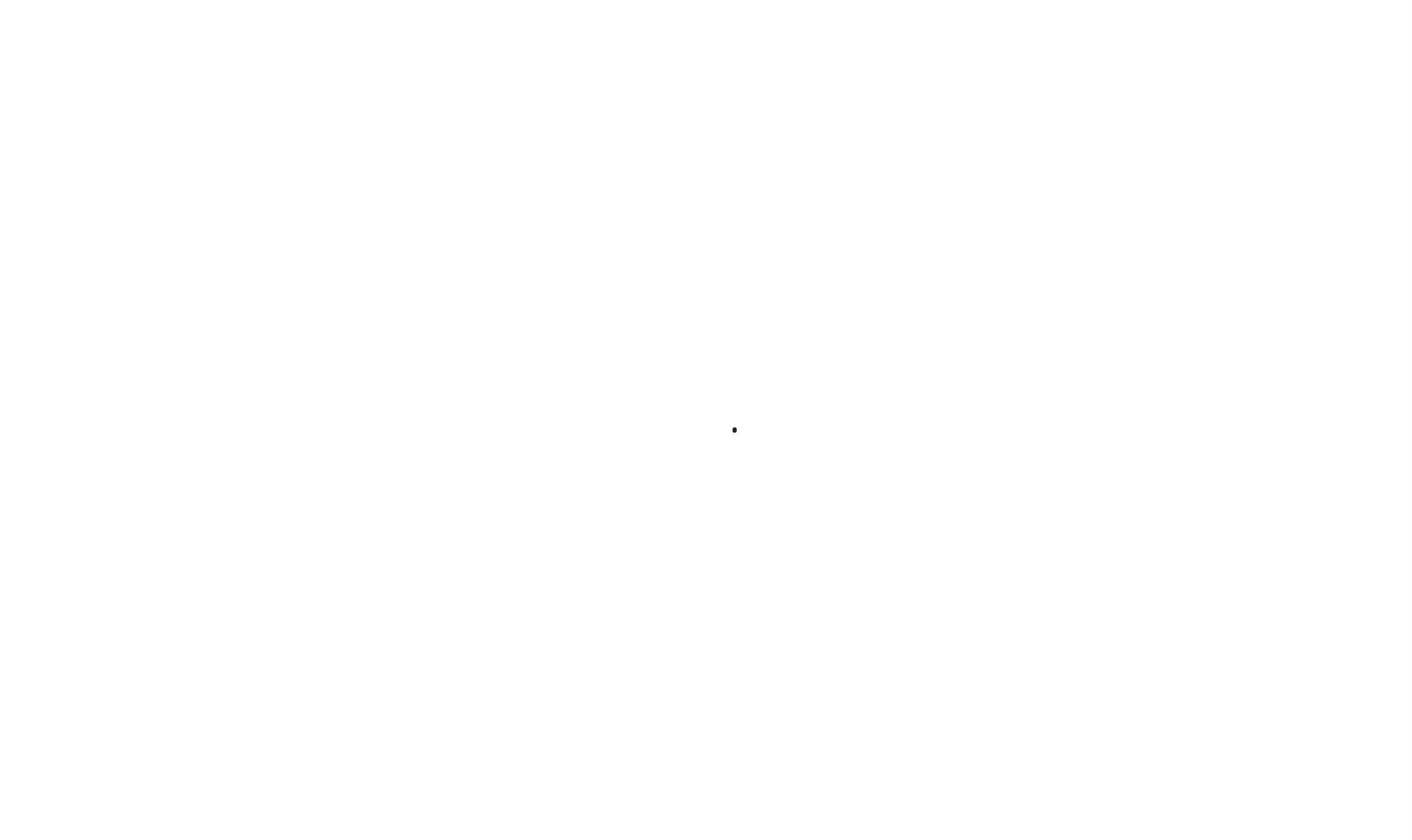
select select
checkbox input "false"
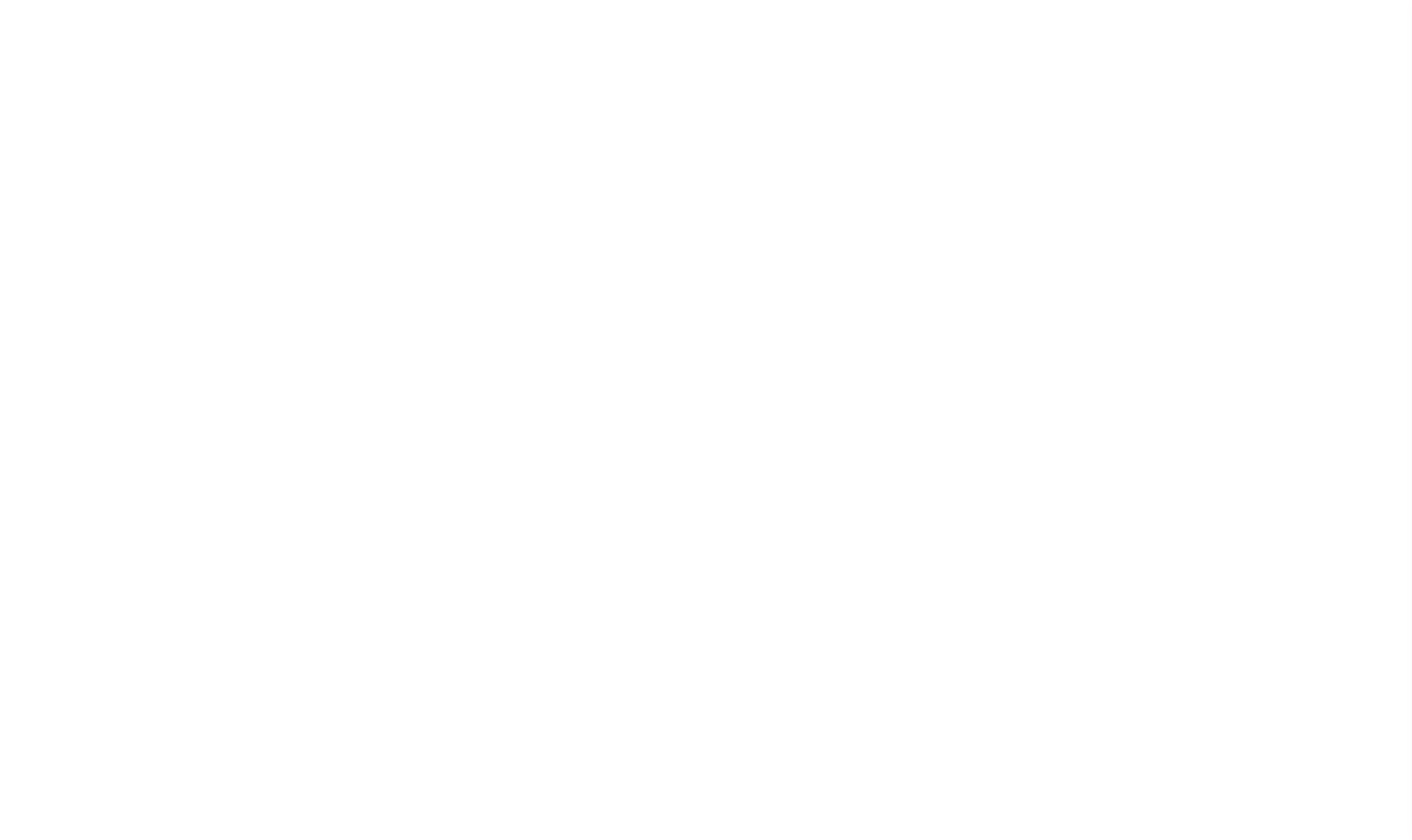
select select "1"
checkbox input "false"
type input "107307000"
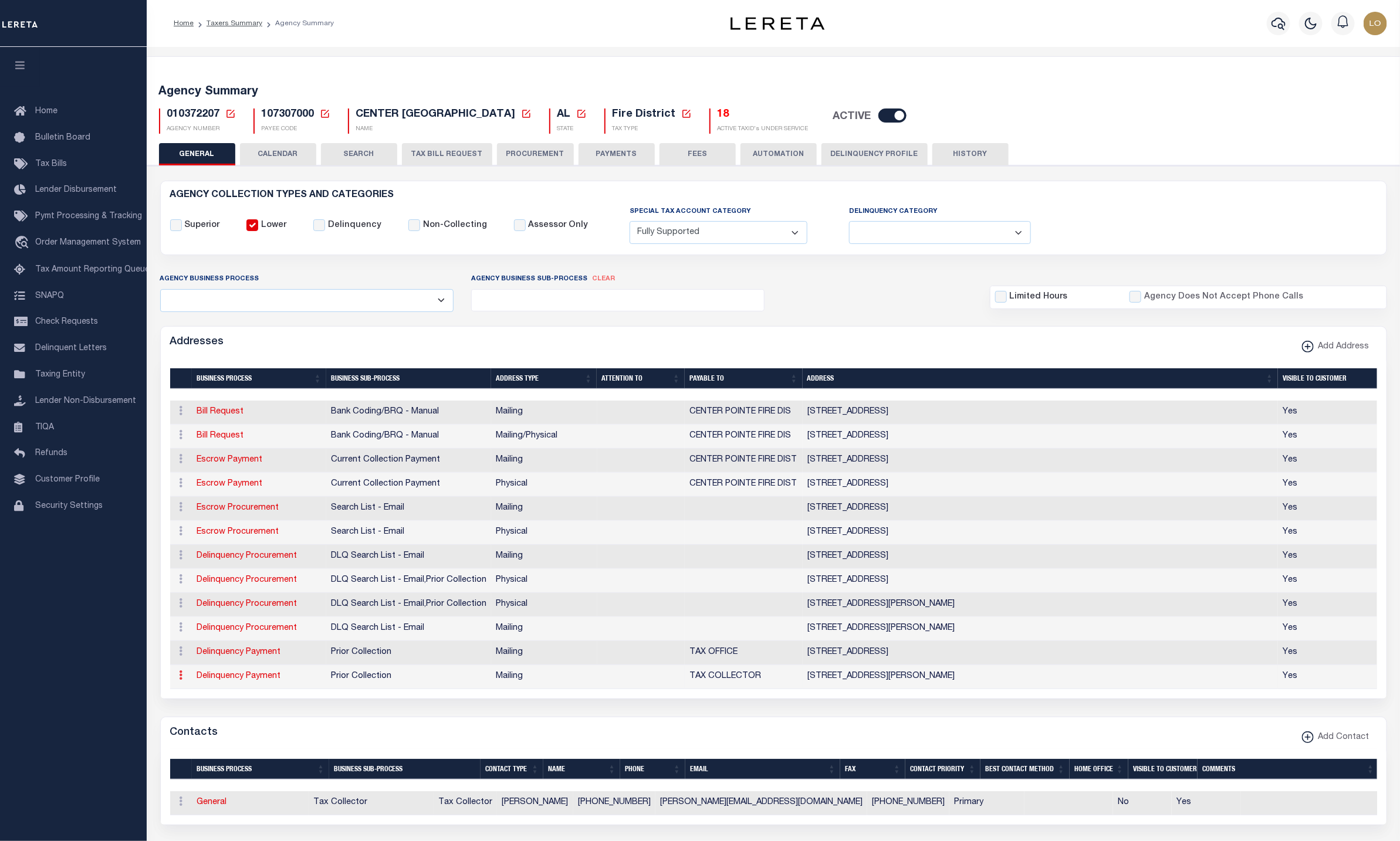
click at [182, 680] on icon at bounding box center [181, 676] width 4 height 9
click at [219, 731] on form "AGENCY COLLECTION TYPES AND CATEGORIES Superior Lower Delinquency Non-Collectin…" at bounding box center [773, 750] width 1227 height 1139
click at [180, 656] on icon at bounding box center [181, 652] width 4 height 9
click at [183, 489] on link at bounding box center [181, 485] width 13 height 9
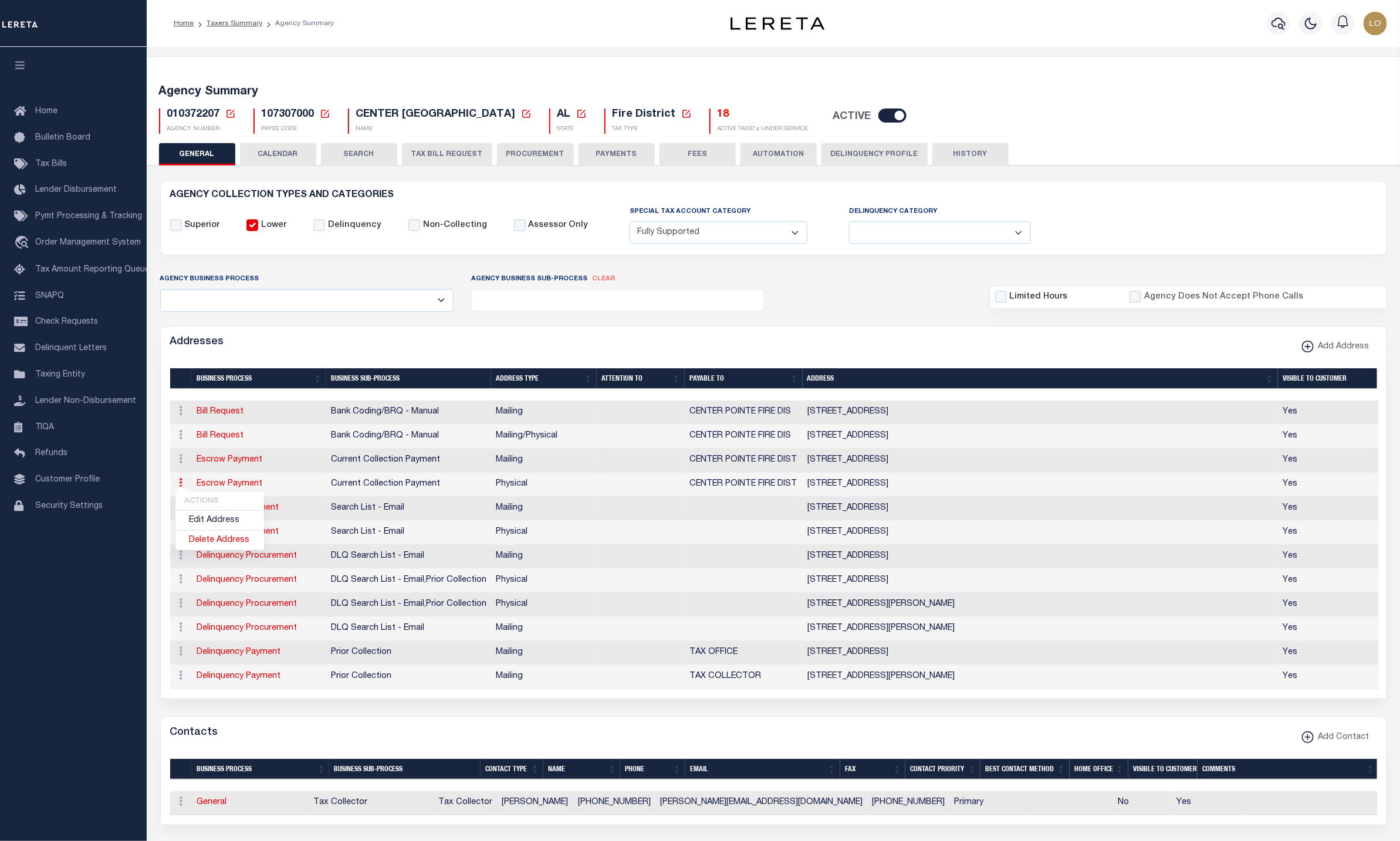
click at [183, 489] on link at bounding box center [181, 485] width 13 height 9
click at [183, 465] on link at bounding box center [181, 460] width 13 height 9
click at [183, 469] on ul "ACTIONS Edit Address Delete Address" at bounding box center [220, 497] width 90 height 59
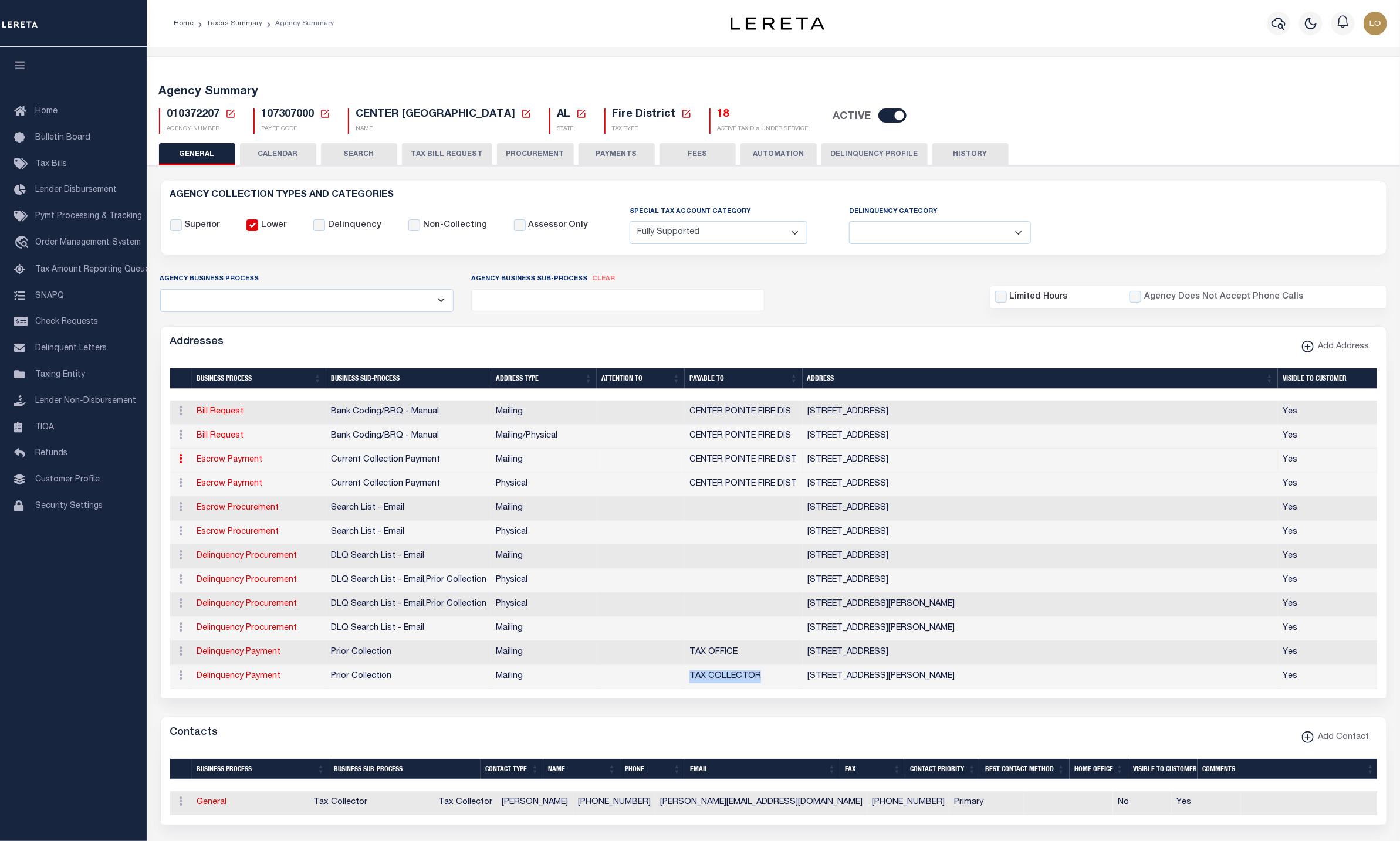
drag, startPoint x: 686, startPoint y: 686, endPoint x: 759, endPoint y: 689, distance: 73.1
click at [759, 689] on td "TAX COLLECTOR" at bounding box center [744, 677] width 118 height 24
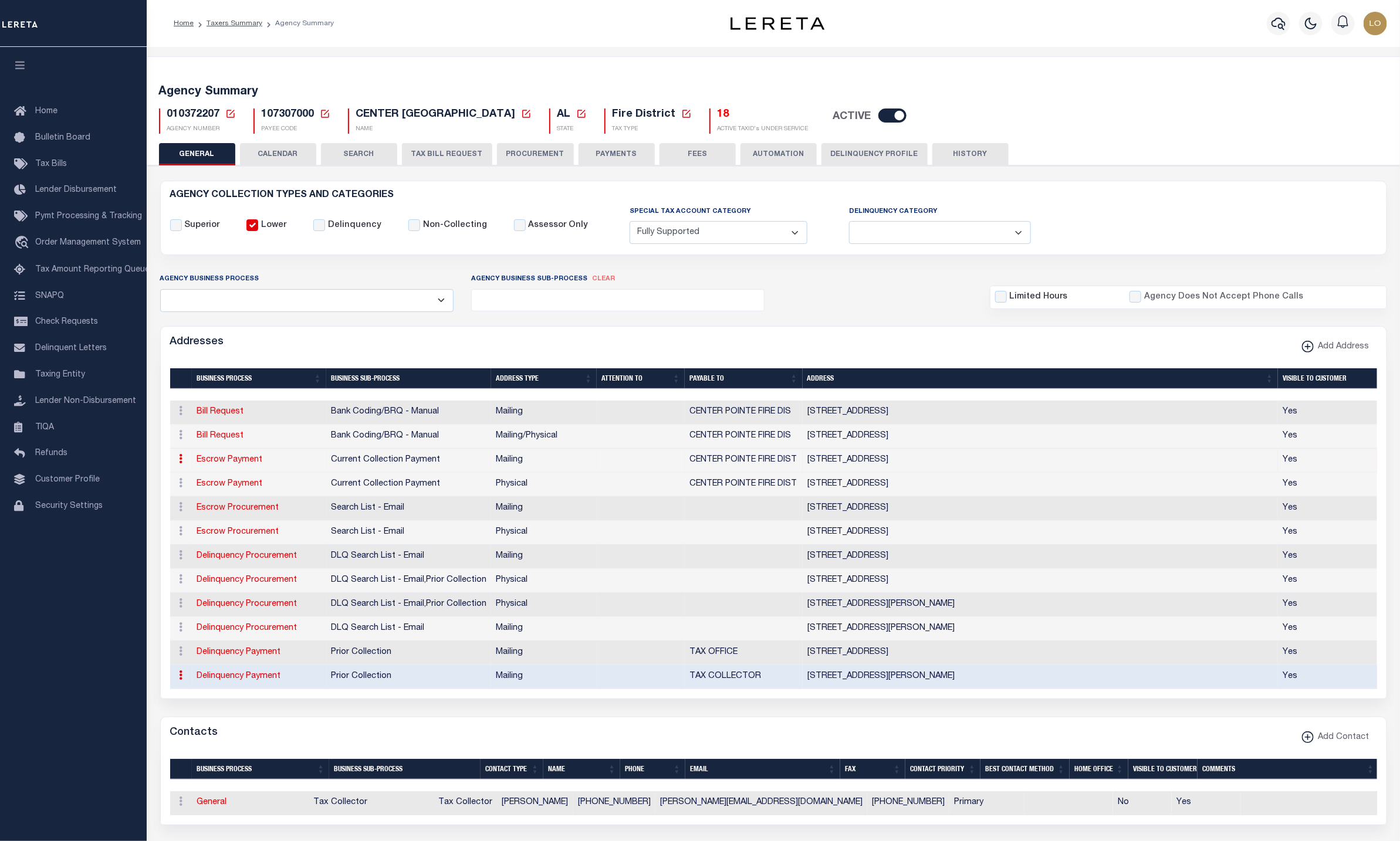
click at [433, 690] on td "Prior Collection" at bounding box center [408, 677] width 165 height 24
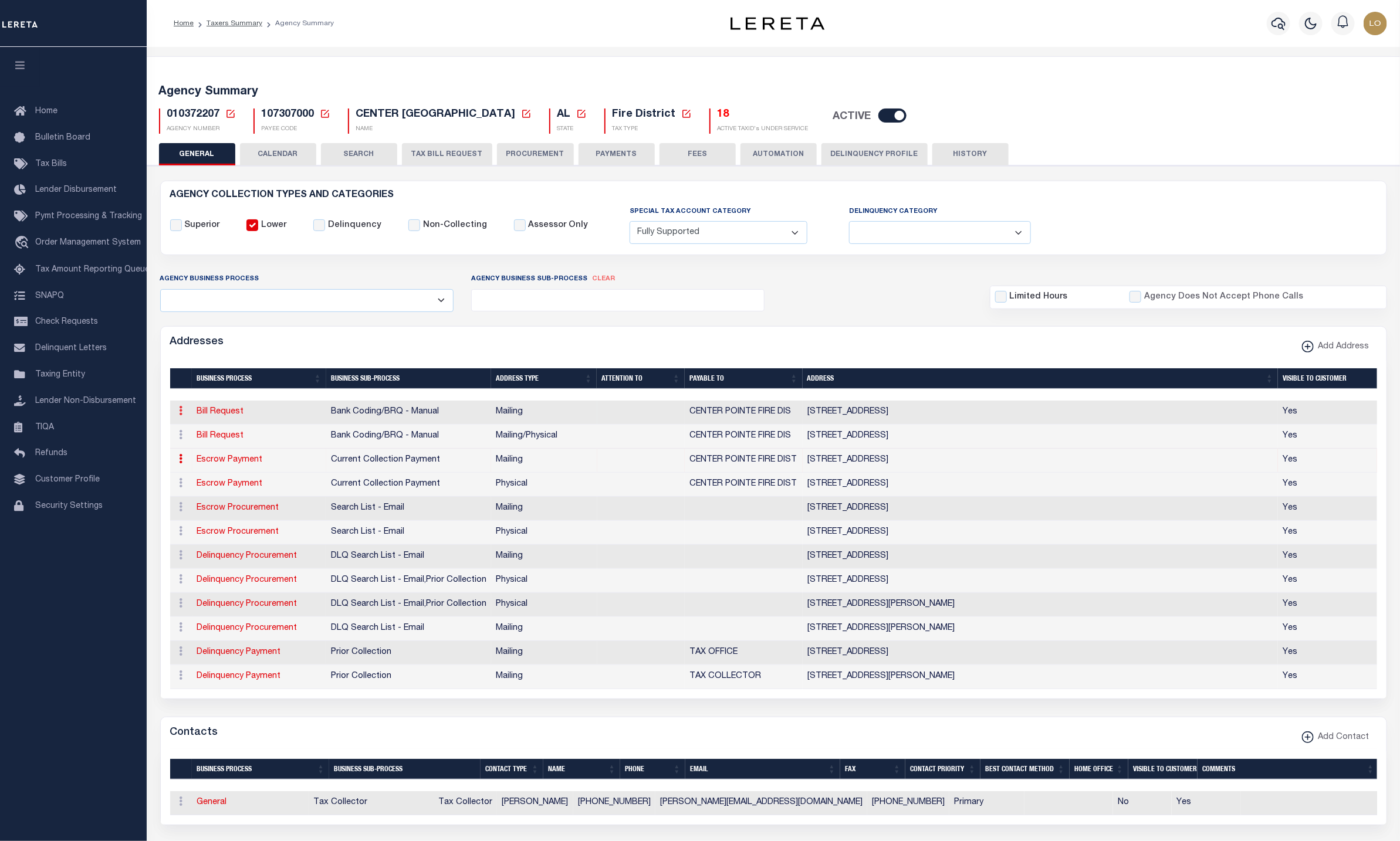
click at [181, 415] on icon at bounding box center [181, 411] width 4 height 9
click at [187, 443] on div "ACTIONS Edit Address Delete Address" at bounding box center [181, 436] width 13 height 14
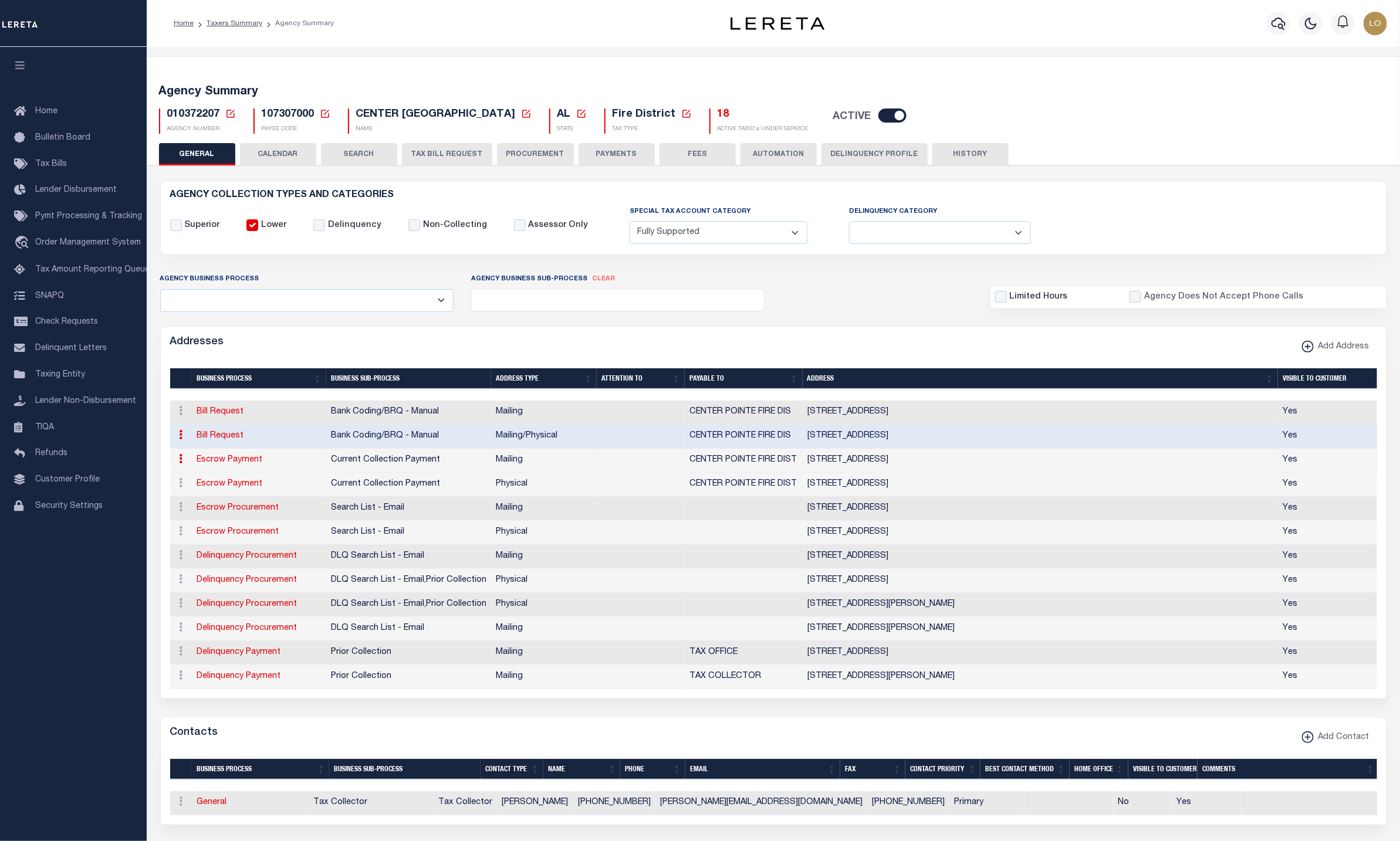
click at [182, 440] on icon at bounding box center [181, 435] width 4 height 9
click at [178, 465] on link at bounding box center [181, 460] width 13 height 9
click at [185, 489] on link at bounding box center [181, 485] width 13 height 9
click at [180, 512] on icon at bounding box center [181, 507] width 4 height 9
click at [180, 536] on icon at bounding box center [181, 531] width 4 height 9
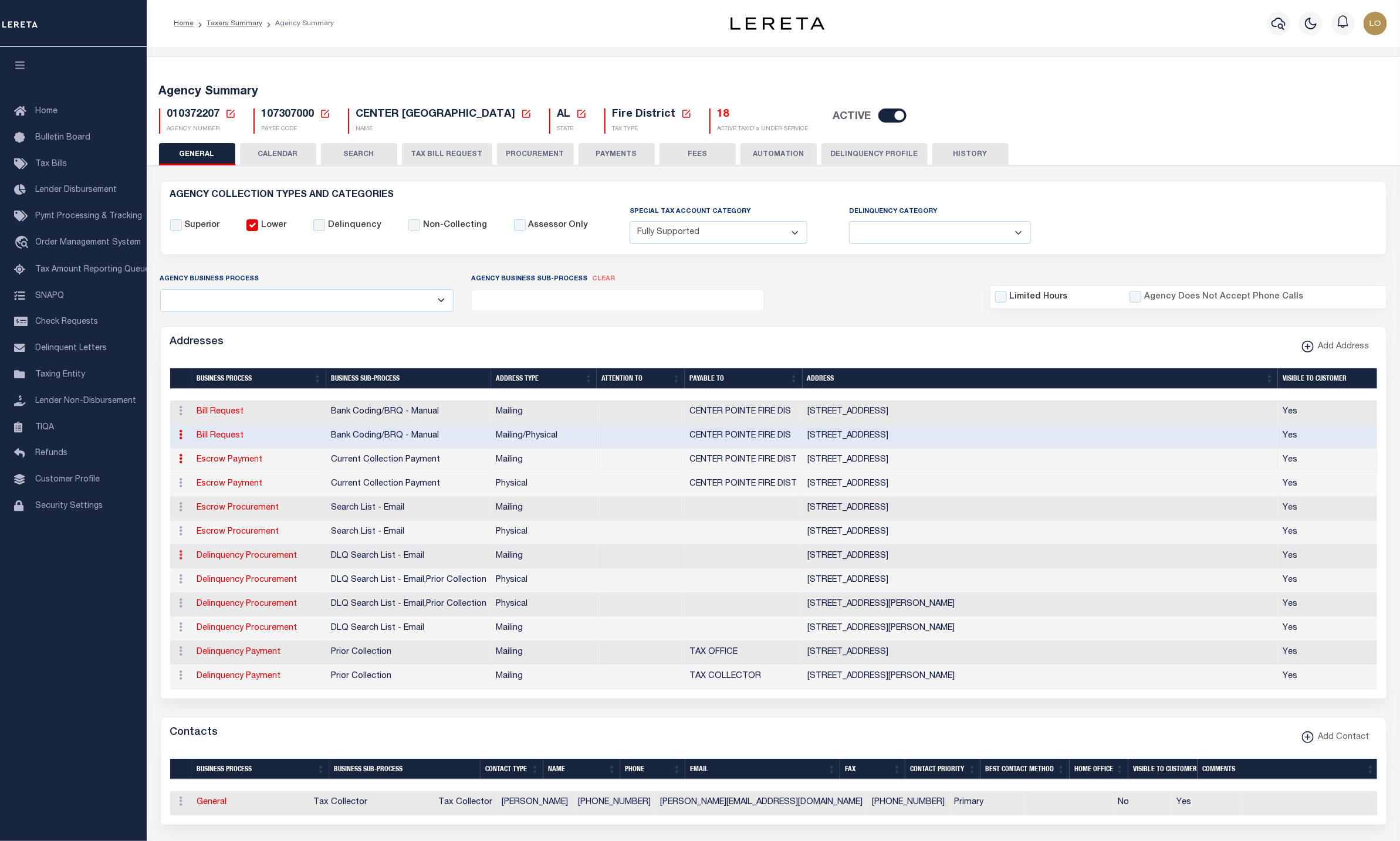
click at [181, 560] on icon at bounding box center [181, 555] width 4 height 9
click at [181, 584] on icon at bounding box center [181, 579] width 4 height 9
click at [180, 608] on icon at bounding box center [181, 603] width 4 height 9
drag, startPoint x: 301, startPoint y: 613, endPoint x: 198, endPoint y: 618, distance: 103.1
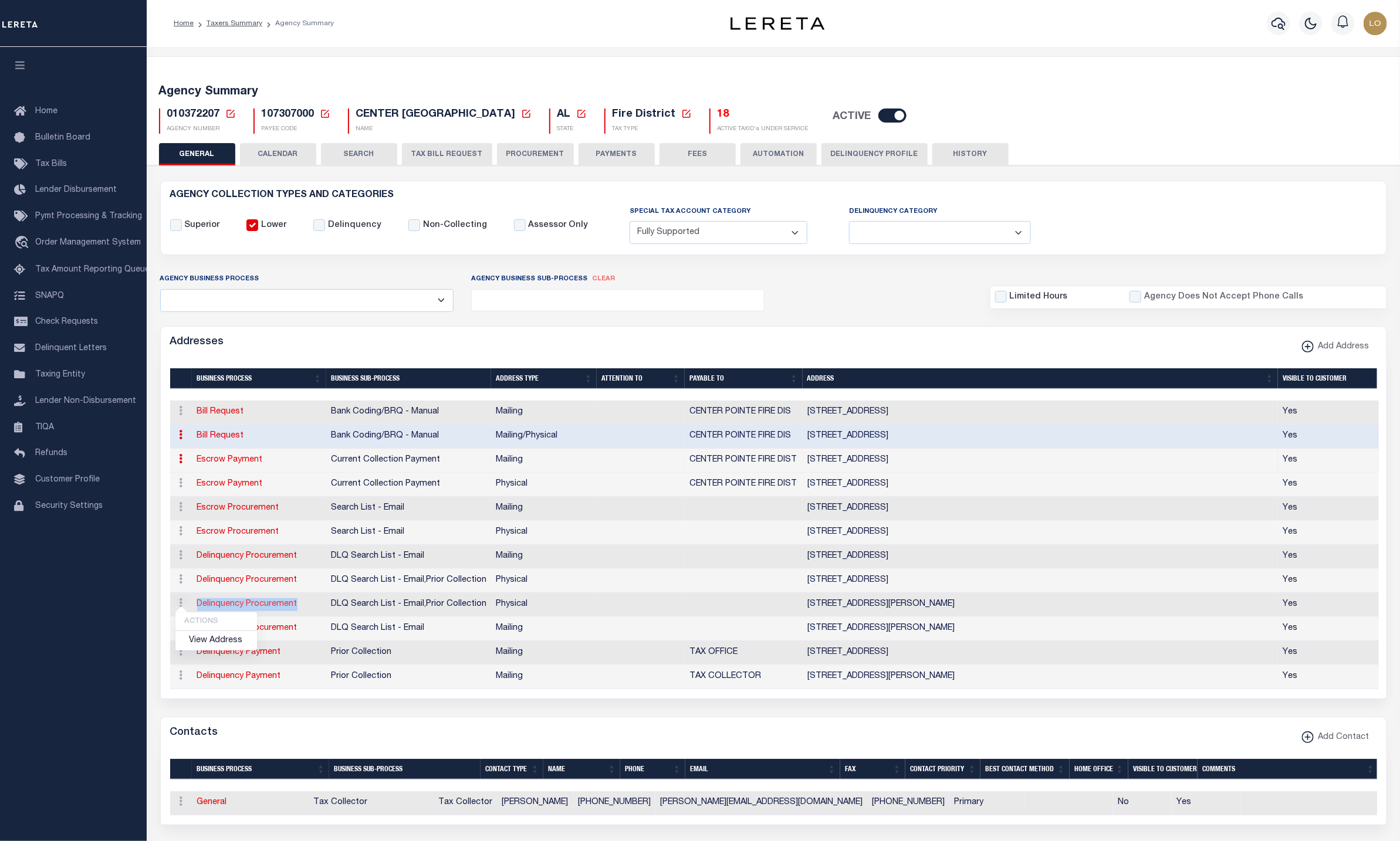
click at [198, 617] on td "Delinquency Procurement" at bounding box center [259, 605] width 134 height 24
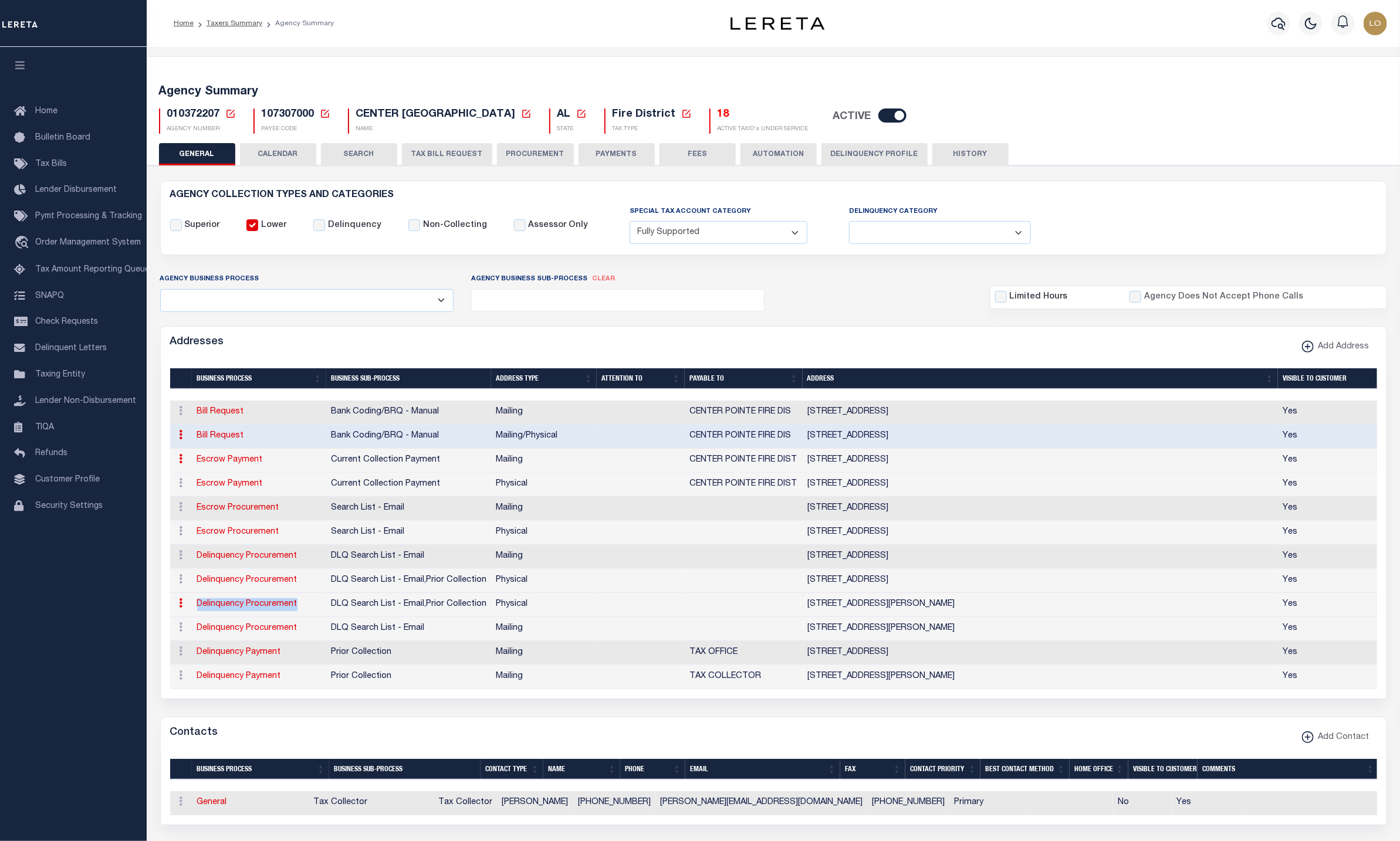
copy link "Delinquency Procurement"
click at [692, 306] on ul at bounding box center [617, 297] width 292 height 16
click at [859, 318] on form "AGENCY COLLECTION TYPES AND CATEGORIES Superior Lower Delinquency Non-Collectin…" at bounding box center [773, 750] width 1227 height 1139
